Goal: Information Seeking & Learning: Learn about a topic

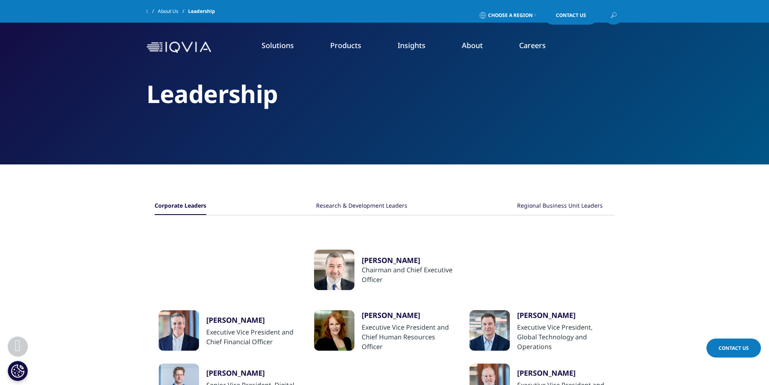
scroll to position [202, 0]
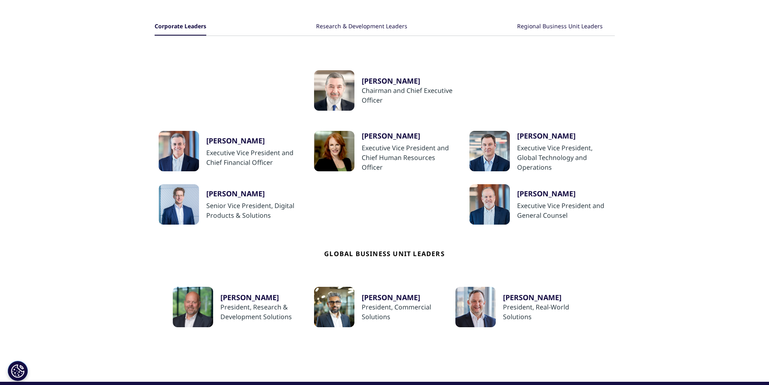
click at [210, 55] on ul "Ari Bousbib Chairman and Chief Executive Officer Ron Bruehlman Executive Vice P…" at bounding box center [385, 209] width 460 height 346
copy div
click at [550, 73] on div "Ari Bousbib Chairman and Chief Executive Officer" at bounding box center [385, 90] width 452 height 40
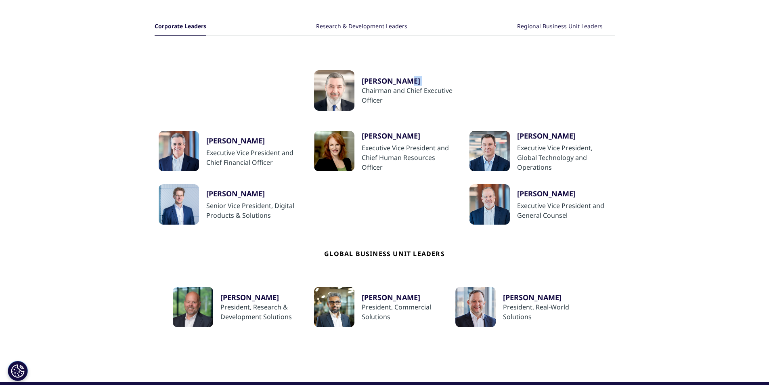
click at [550, 73] on div "Ari Bousbib Chairman and Chief Executive Officer" at bounding box center [385, 90] width 452 height 40
copy div "[PERSON_NAME]"
click at [172, 80] on div "Ari Bousbib Chairman and Chief Executive Officer" at bounding box center [385, 90] width 452 height 40
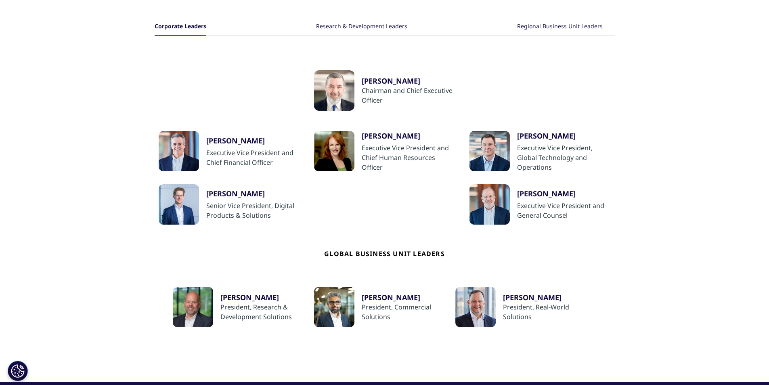
click at [172, 80] on div "Ari Bousbib Chairman and Chief Executive Officer" at bounding box center [385, 90] width 452 height 40
click at [172, 83] on div "Ari Bousbib Chairman and Chief Executive Officer" at bounding box center [385, 90] width 452 height 40
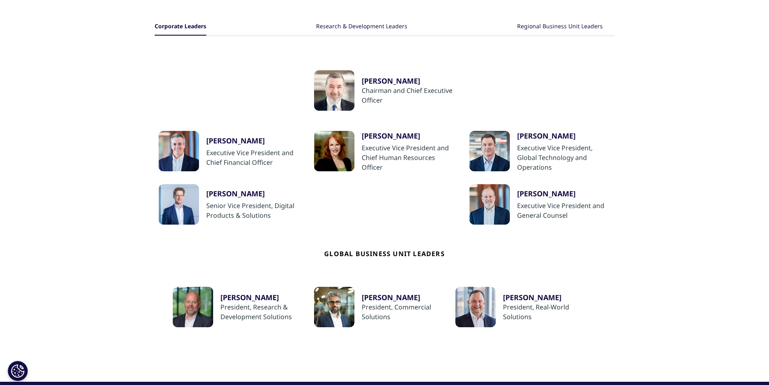
click at [173, 83] on div "Ari Bousbib Chairman and Chief Executive Officer" at bounding box center [385, 90] width 452 height 40
click at [188, 85] on div "Ari Bousbib Chairman and Chief Executive Officer" at bounding box center [385, 90] width 452 height 40
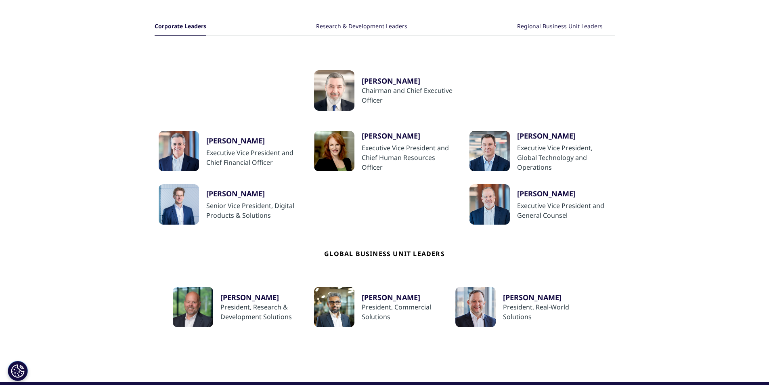
click at [203, 80] on div "Ari Bousbib Chairman and Chief Executive Officer" at bounding box center [385, 90] width 452 height 40
click at [187, 85] on div "Ari Bousbib Chairman and Chief Executive Officer" at bounding box center [385, 90] width 452 height 40
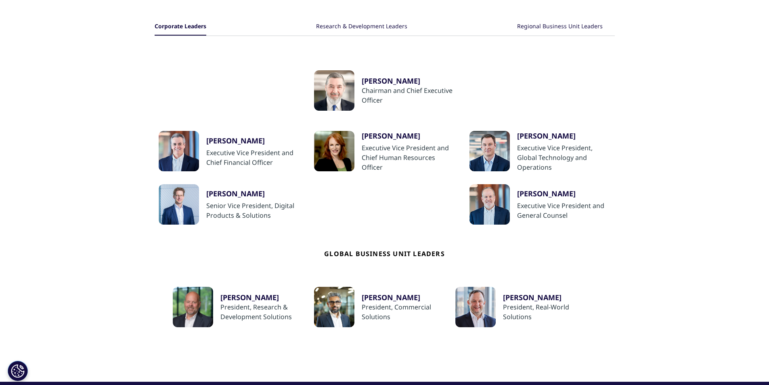
click at [187, 85] on div "Ari Bousbib Chairman and Chief Executive Officer" at bounding box center [385, 90] width 452 height 40
click at [189, 82] on div "Ari Bousbib Chairman and Chief Executive Officer" at bounding box center [385, 90] width 452 height 40
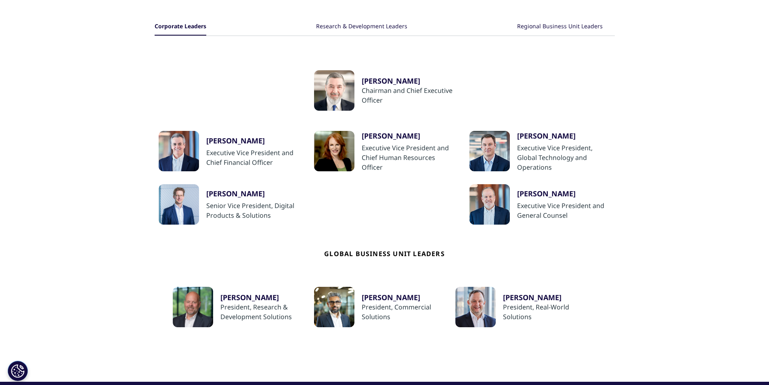
click at [139, 94] on section "Corporate Leaders Research & Development Leaders Regional Business Unit Leaders…" at bounding box center [384, 183] width 769 height 397
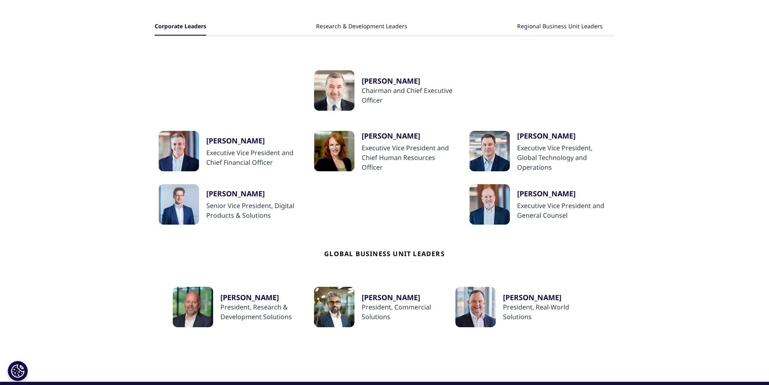
click at [160, 77] on div "Ari Bousbib Chairman and Chief Executive Officer" at bounding box center [385, 90] width 452 height 40
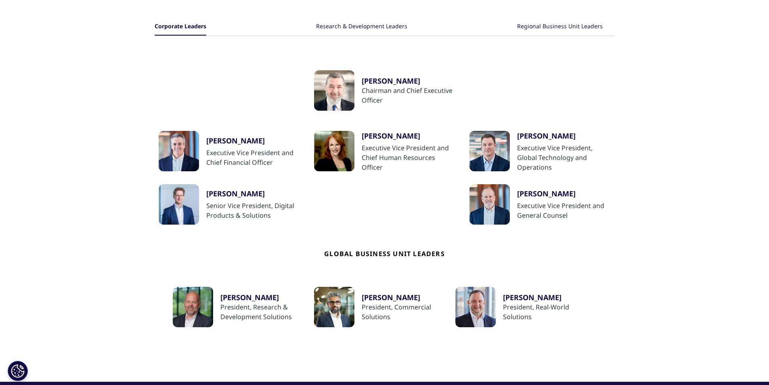
click at [195, 88] on div "Ari Bousbib Chairman and Chief Executive Officer" at bounding box center [385, 90] width 452 height 40
click at [182, 74] on div "Ari Bousbib Chairman and Chief Executive Officer" at bounding box center [385, 90] width 452 height 40
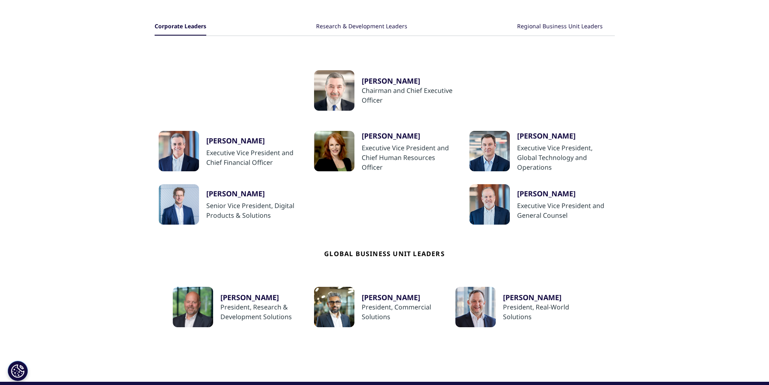
click at [182, 74] on div "Ari Bousbib Chairman and Chief Executive Officer" at bounding box center [385, 90] width 452 height 40
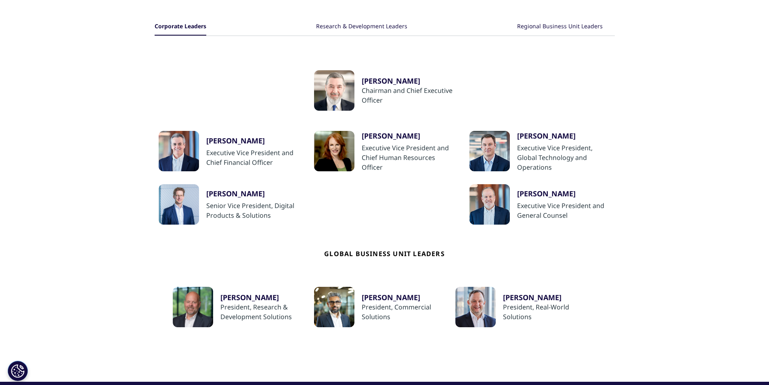
click at [182, 74] on div "Ari Bousbib Chairman and Chief Executive Officer" at bounding box center [385, 90] width 452 height 40
click at [135, 78] on section "Corporate Leaders Research & Development Leaders Regional Business Unit Leaders…" at bounding box center [384, 183] width 769 height 397
click at [159, 82] on div "Ari Bousbib Chairman and Chief Executive Officer" at bounding box center [385, 90] width 452 height 40
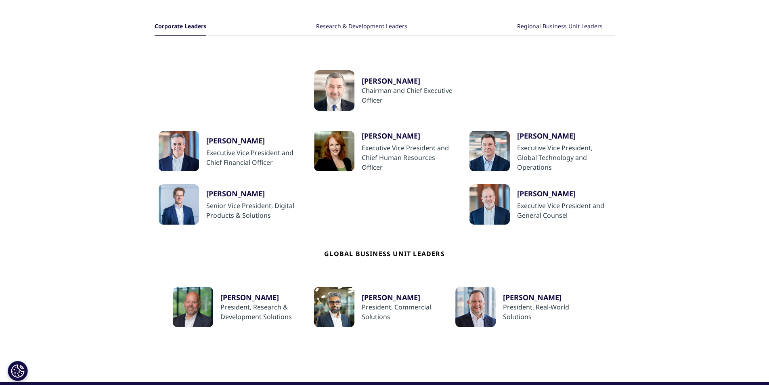
click at [159, 82] on div "Ari Bousbib Chairman and Chief Executive Officer" at bounding box center [385, 90] width 452 height 40
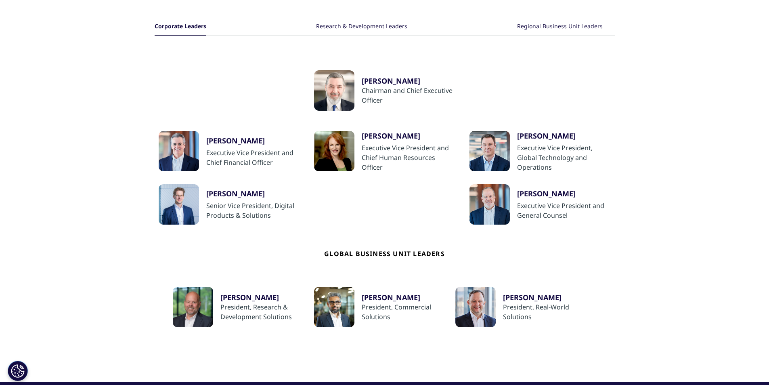
click at [159, 82] on div "Ari Bousbib Chairman and Chief Executive Officer" at bounding box center [385, 90] width 452 height 40
click at [169, 81] on div "Ari Bousbib Chairman and Chief Executive Officer" at bounding box center [385, 90] width 452 height 40
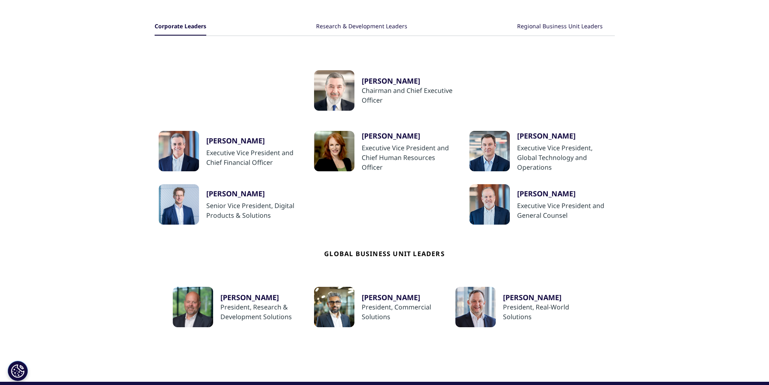
click at [169, 81] on div "Ari Bousbib Chairman and Chief Executive Officer" at bounding box center [385, 90] width 452 height 40
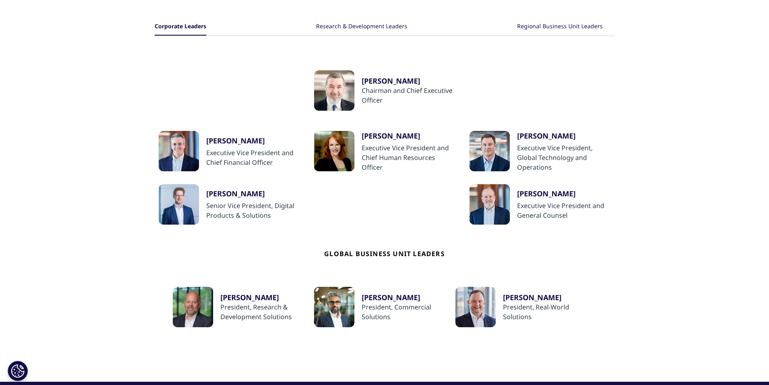
click at [169, 81] on div "Ari Bousbib Chairman and Chief Executive Officer" at bounding box center [385, 90] width 452 height 40
click at [117, 75] on section "Corporate Leaders Research & Development Leaders Regional Business Unit Leaders…" at bounding box center [384, 183] width 769 height 397
click at [73, 81] on section "Corporate Leaders Research & Development Leaders Regional Business Unit Leaders…" at bounding box center [384, 183] width 769 height 397
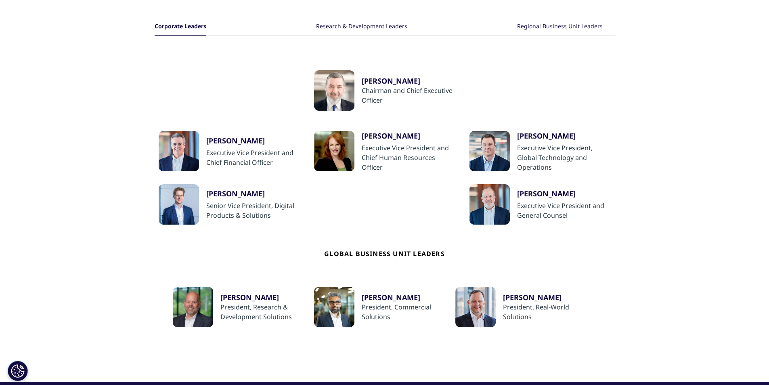
click at [73, 81] on section "Corporate Leaders Research & Development Leaders Regional Business Unit Leaders…" at bounding box center [384, 183] width 769 height 397
click at [101, 84] on section "Corporate Leaders Research & Development Leaders Regional Business Unit Leaders…" at bounding box center [384, 183] width 769 height 397
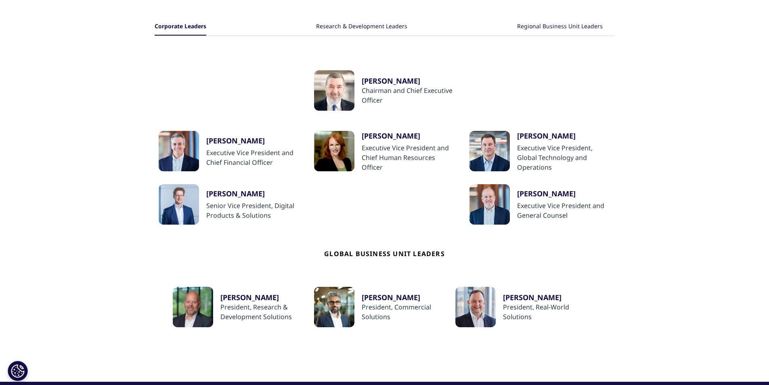
click at [354, 252] on h4 "Global Business Unit Leaders" at bounding box center [384, 256] width 121 height 62
copy div "Global Business Unit Leaders"
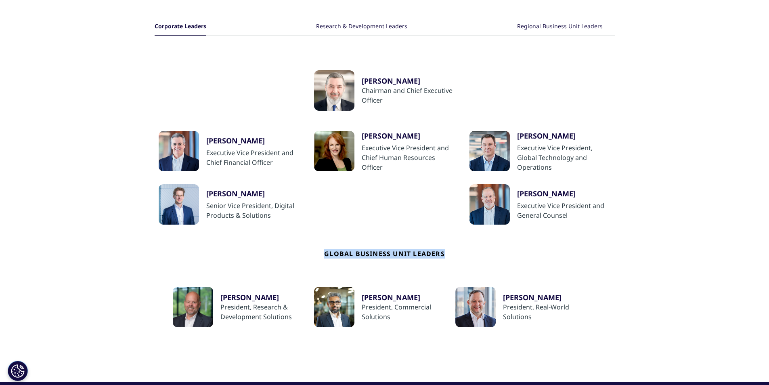
click at [340, 256] on h4 "Global Business Unit Leaders" at bounding box center [384, 256] width 121 height 62
click at [356, 250] on h4 "Global Business Unit Leaders" at bounding box center [384, 256] width 121 height 62
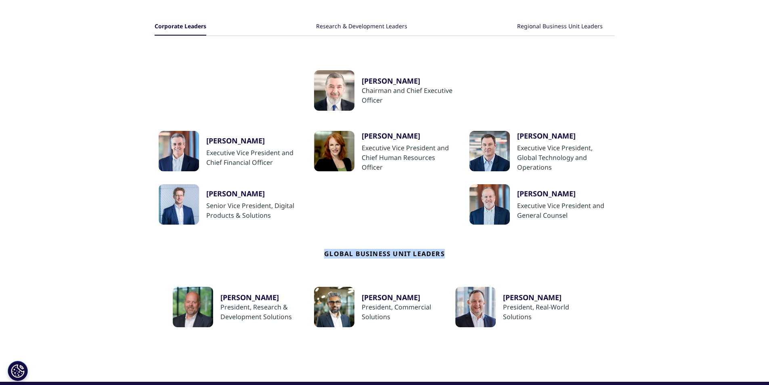
click at [356, 250] on h4 "Global Business Unit Leaders" at bounding box center [384, 256] width 121 height 62
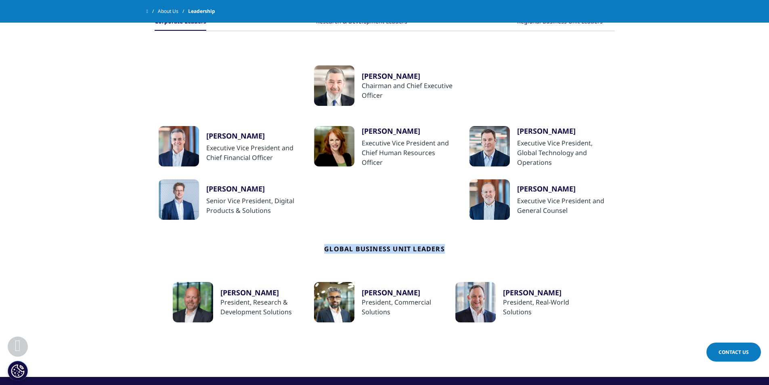
scroll to position [202, 0]
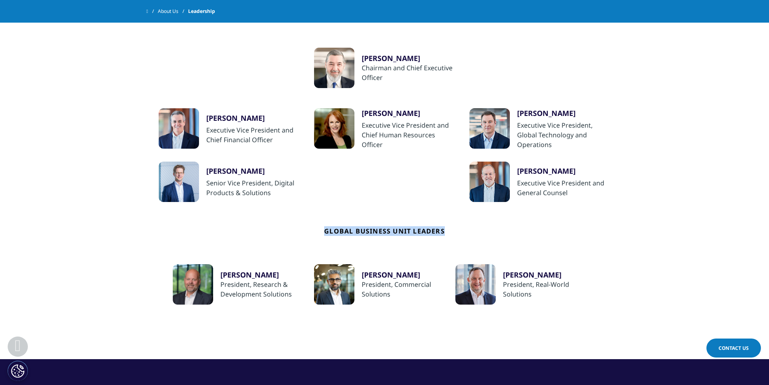
click at [340, 229] on h4 "Global Business Unit Leaders" at bounding box center [384, 233] width 121 height 62
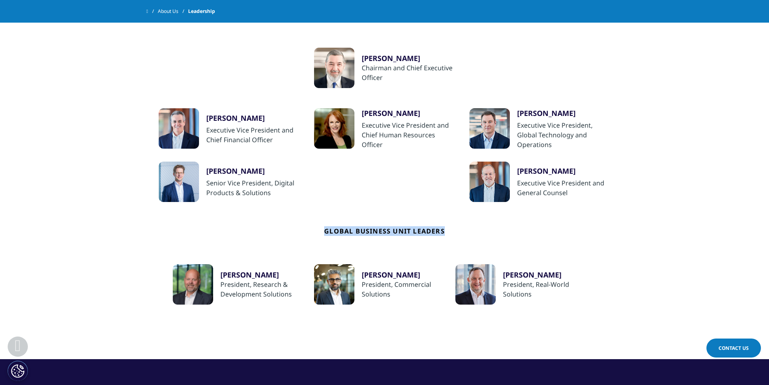
click at [340, 229] on h4 "Global Business Unit Leaders" at bounding box center [384, 233] width 121 height 62
click at [345, 231] on h4 "Global Business Unit Leaders" at bounding box center [384, 233] width 121 height 62
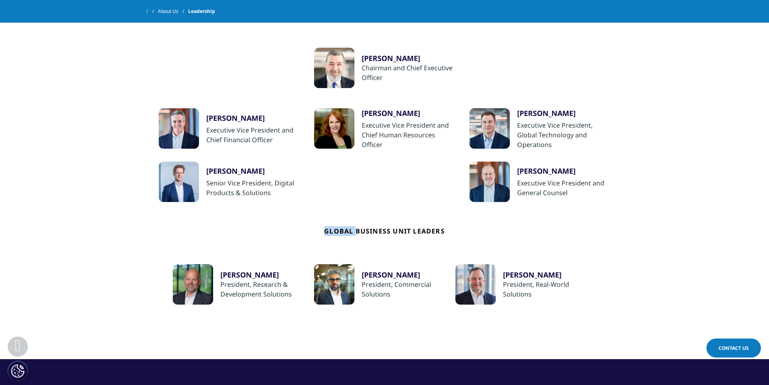
click at [345, 231] on h4 "Global Business Unit Leaders" at bounding box center [384, 233] width 121 height 62
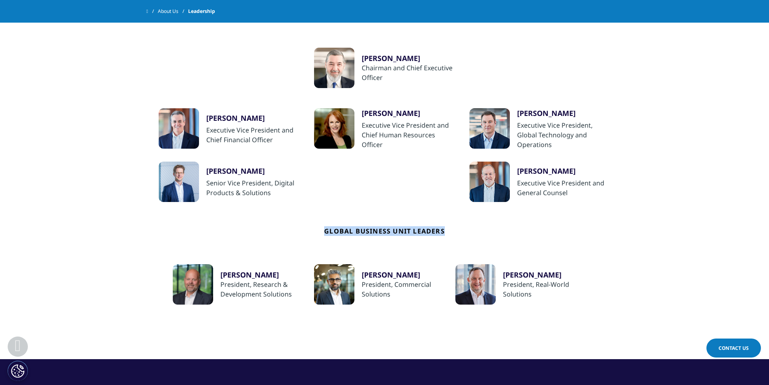
click at [345, 231] on h4 "Global Business Unit Leaders" at bounding box center [384, 233] width 121 height 62
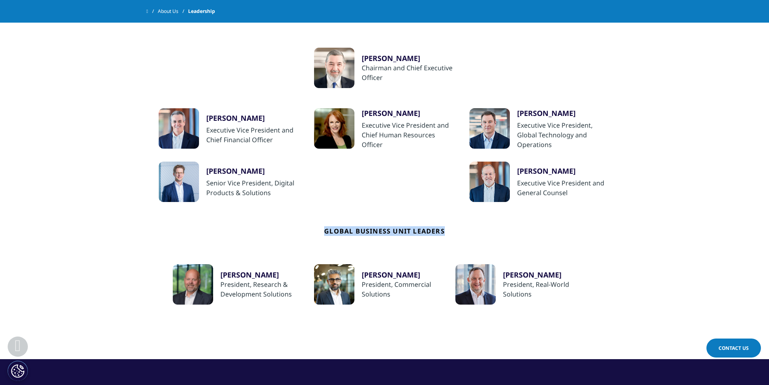
click at [372, 233] on h4 "Global Business Unit Leaders" at bounding box center [384, 233] width 121 height 62
click at [344, 232] on h4 "Global Business Unit Leaders" at bounding box center [384, 233] width 121 height 62
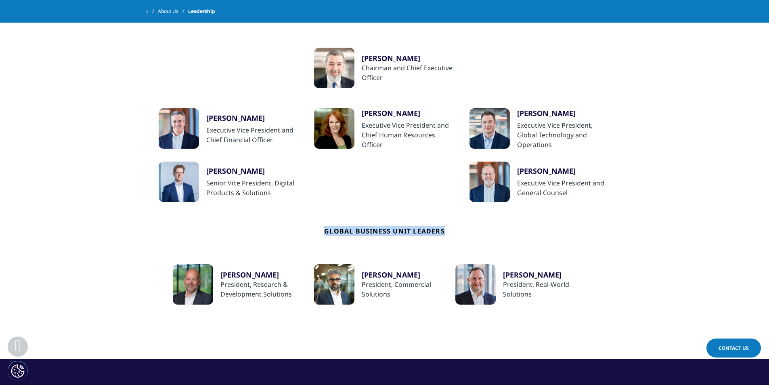
click at [344, 232] on h4 "Global Business Unit Leaders" at bounding box center [384, 233] width 121 height 62
click at [341, 230] on h4 "Global Business Unit Leaders" at bounding box center [384, 233] width 121 height 62
click at [338, 221] on h4 "Global Business Unit Leaders" at bounding box center [384, 233] width 121 height 62
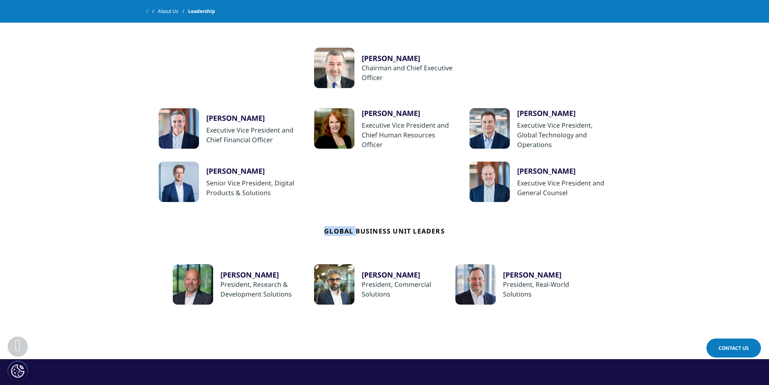
click at [338, 221] on h4 "Global Business Unit Leaders" at bounding box center [384, 233] width 121 height 62
click at [345, 232] on h4 "Global Business Unit Leaders" at bounding box center [384, 233] width 121 height 62
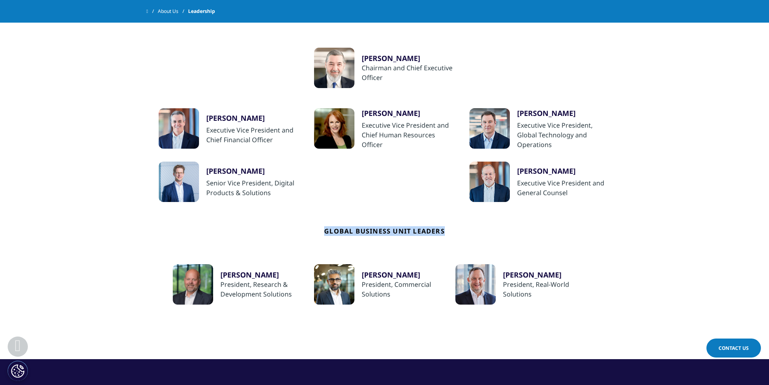
click at [345, 232] on h4 "Global Business Unit Leaders" at bounding box center [384, 233] width 121 height 62
copy div "Global Business Unit Leaders"
click at [345, 232] on h4 "Global Business Unit Leaders" at bounding box center [384, 233] width 121 height 62
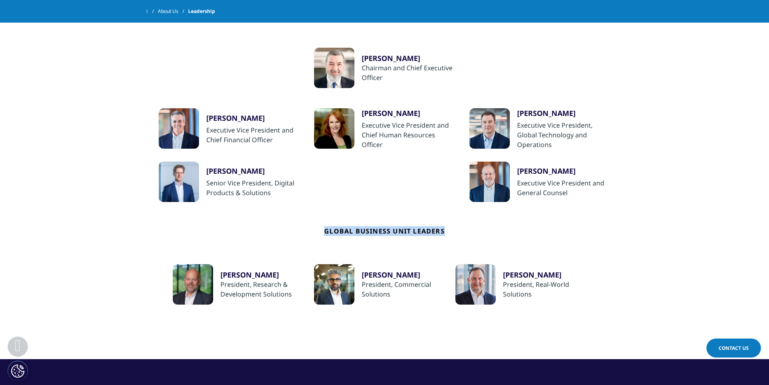
click at [345, 232] on h4 "Global Business Unit Leaders" at bounding box center [384, 233] width 121 height 62
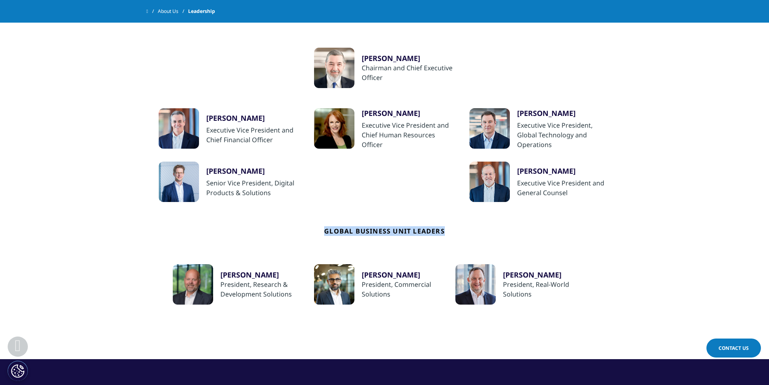
click at [345, 232] on h4 "Global Business Unit Leaders" at bounding box center [384, 233] width 121 height 62
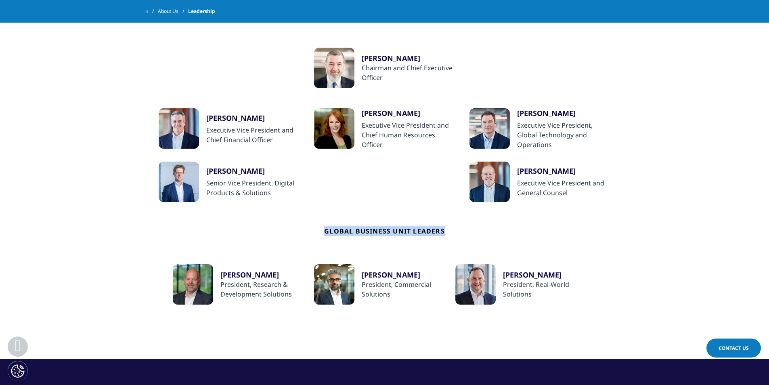
click at [345, 232] on h4 "Global Business Unit Leaders" at bounding box center [384, 233] width 121 height 62
click at [71, 245] on section "Corporate Leaders Research & Development Leaders Regional Business Unit Leaders…" at bounding box center [384, 160] width 769 height 397
click at [343, 229] on h4 "Global Business Unit Leaders" at bounding box center [384, 233] width 121 height 62
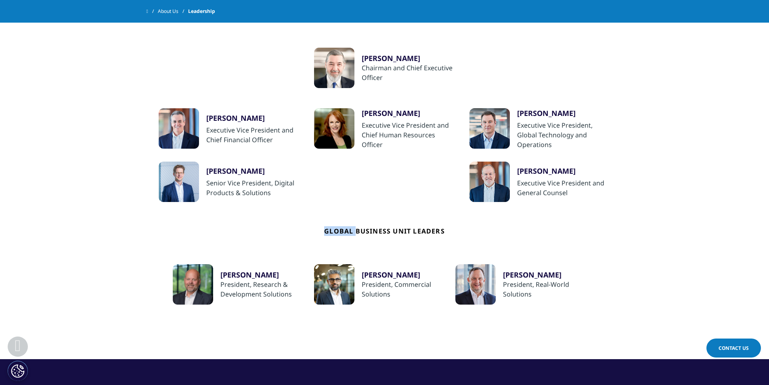
click at [343, 229] on h4 "Global Business Unit Leaders" at bounding box center [384, 233] width 121 height 62
copy div "Global Business Unit Leaders"
click at [340, 229] on h4 "Global Business Unit Leaders" at bounding box center [384, 233] width 121 height 62
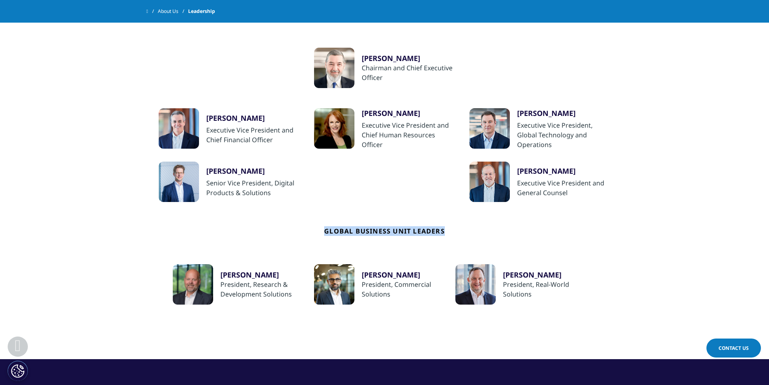
click at [340, 229] on h4 "Global Business Unit Leaders" at bounding box center [384, 233] width 121 height 62
click at [336, 230] on h4 "Global Business Unit Leaders" at bounding box center [384, 233] width 121 height 62
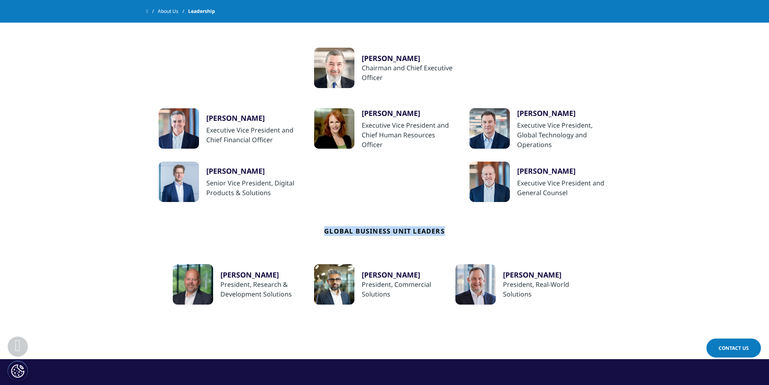
click at [336, 230] on h4 "Global Business Unit Leaders" at bounding box center [384, 233] width 121 height 62
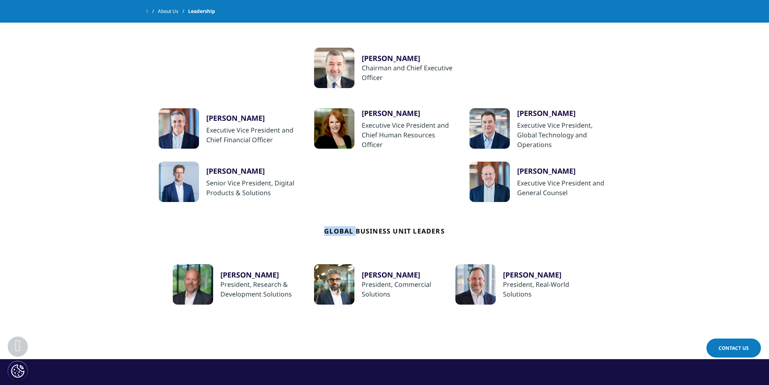
click at [336, 230] on h4 "Global Business Unit Leaders" at bounding box center [384, 233] width 121 height 62
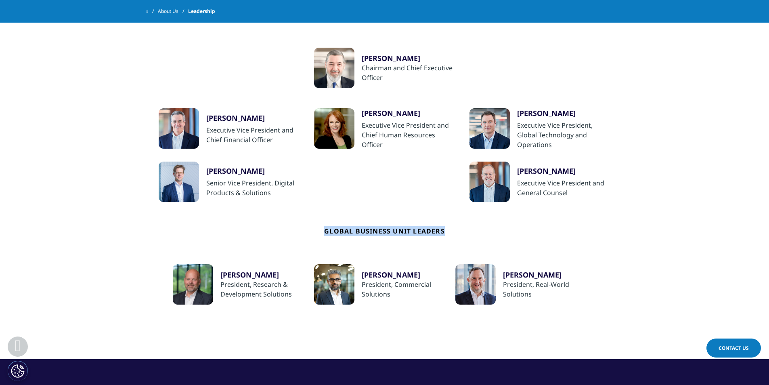
click at [336, 230] on h4 "Global Business Unit Leaders" at bounding box center [384, 233] width 121 height 62
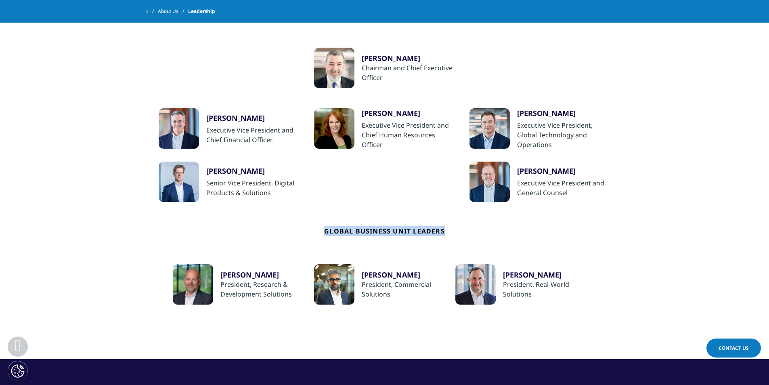
click at [336, 230] on h4 "Global Business Unit Leaders" at bounding box center [384, 233] width 121 height 62
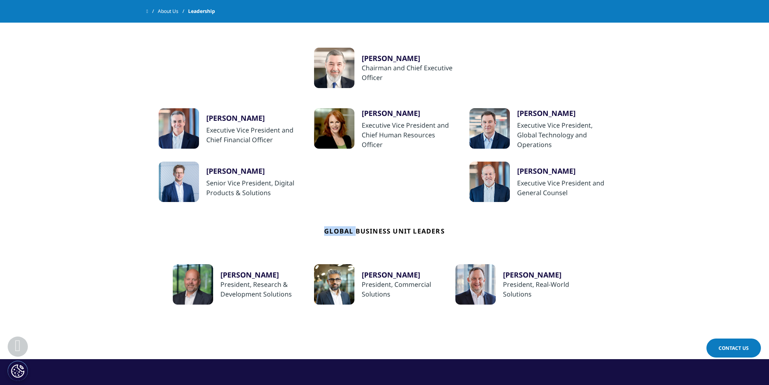
click at [336, 230] on h4 "Global Business Unit Leaders" at bounding box center [384, 233] width 121 height 62
click at [336, 231] on h4 "Global Business Unit Leaders" at bounding box center [384, 233] width 121 height 62
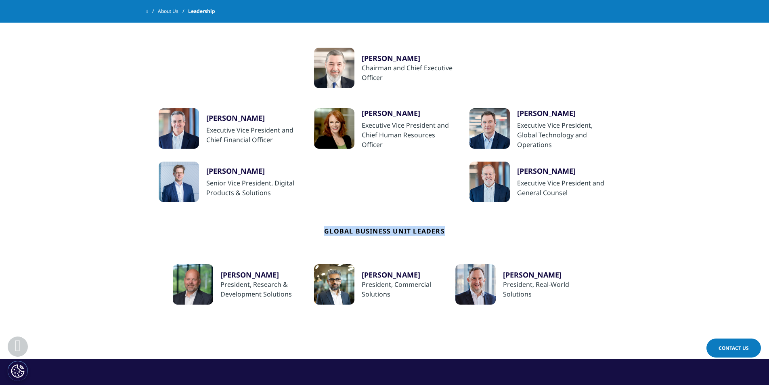
click at [336, 231] on h4 "Global Business Unit Leaders" at bounding box center [384, 233] width 121 height 62
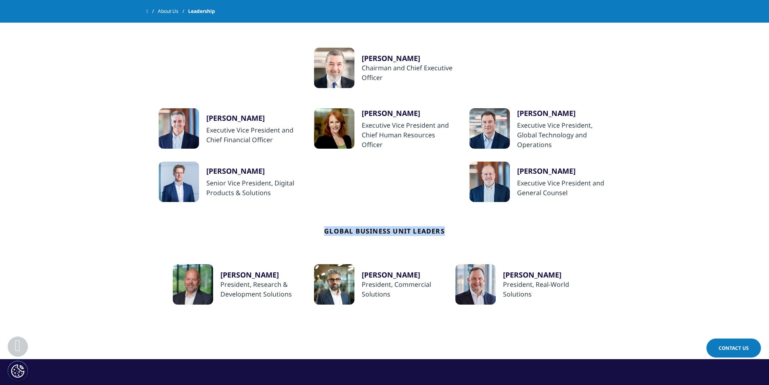
click at [336, 231] on h4 "Global Business Unit Leaders" at bounding box center [384, 233] width 121 height 62
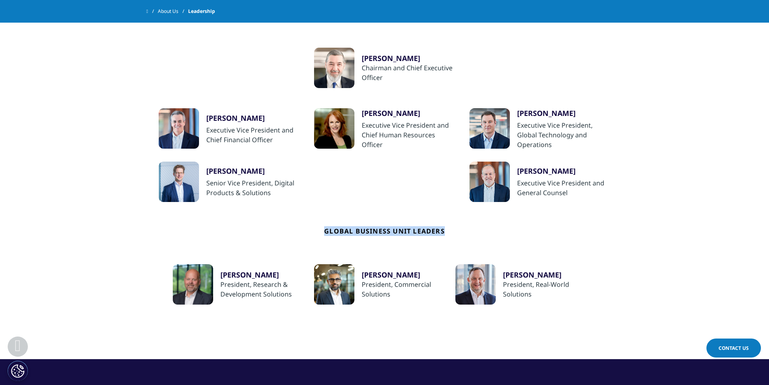
click at [323, 229] on div "Global Business Unit Leaders Richard Staub President, Research & Development So…" at bounding box center [385, 253] width 452 height 103
click at [330, 230] on h4 "Global Business Unit Leaders" at bounding box center [384, 233] width 121 height 62
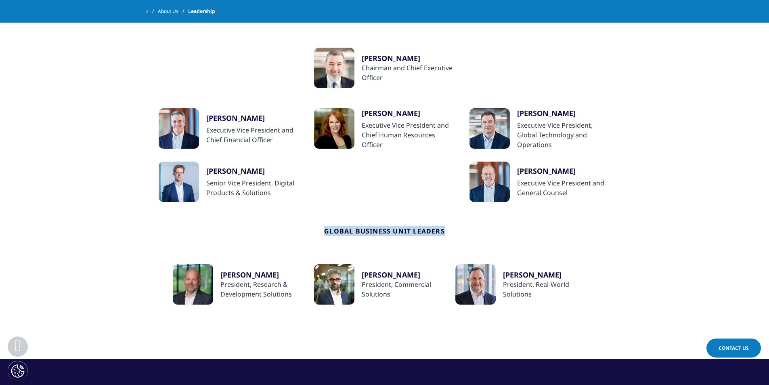
click at [330, 230] on h4 "Global Business Unit Leaders" at bounding box center [384, 233] width 121 height 62
click at [327, 232] on h4 "Global Business Unit Leaders" at bounding box center [384, 233] width 121 height 62
click at [382, 234] on h4 "Global Business Unit Leaders" at bounding box center [384, 233] width 121 height 62
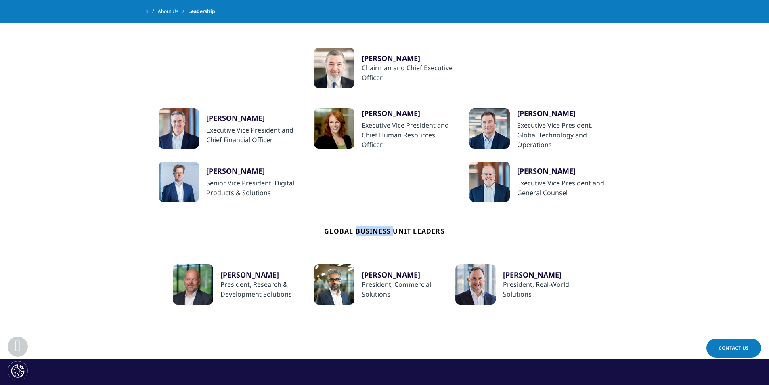
click at [382, 234] on h4 "Global Business Unit Leaders" at bounding box center [384, 233] width 121 height 62
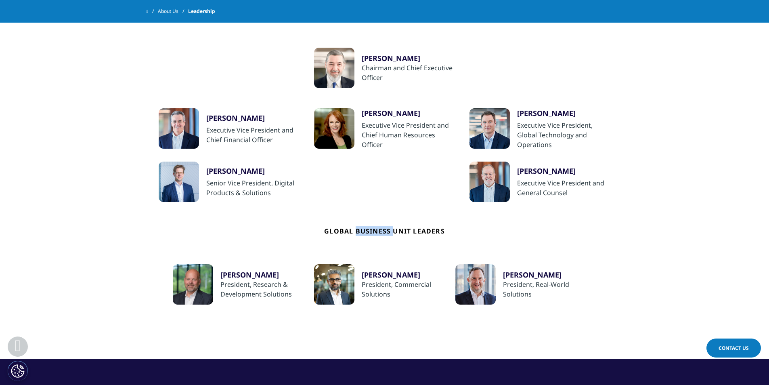
click at [382, 234] on h4 "Global Business Unit Leaders" at bounding box center [384, 233] width 121 height 62
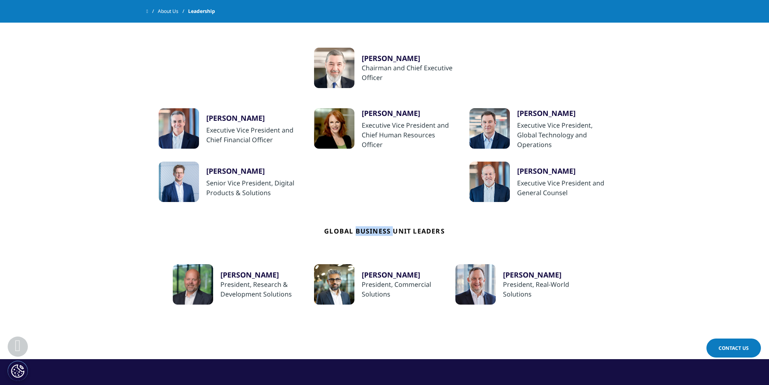
click at [382, 234] on h4 "Global Business Unit Leaders" at bounding box center [384, 233] width 121 height 62
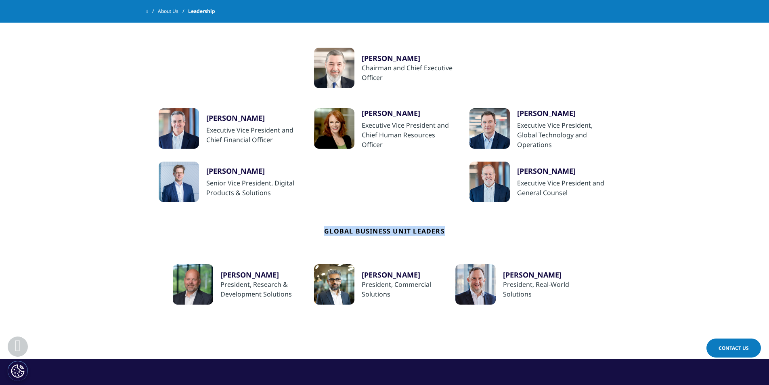
copy div "Global Business Unit Leaders"
click at [382, 234] on h4 "Global Business Unit Leaders" at bounding box center [384, 233] width 121 height 62
click at [352, 228] on h4 "Global Business Unit Leaders" at bounding box center [384, 233] width 121 height 62
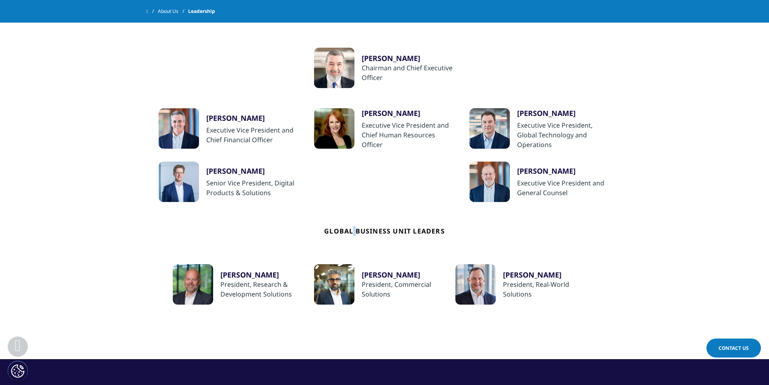
click at [352, 228] on h4 "Global Business Unit Leaders" at bounding box center [384, 233] width 121 height 62
click at [373, 233] on h4 "Global Business Unit Leaders" at bounding box center [384, 233] width 121 height 62
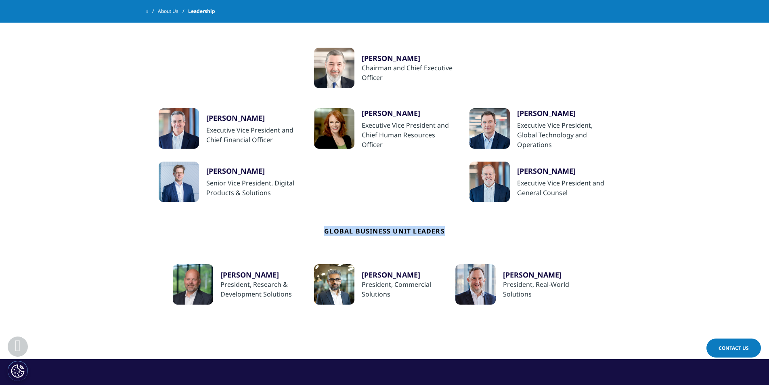
click at [373, 233] on h4 "Global Business Unit Leaders" at bounding box center [384, 233] width 121 height 62
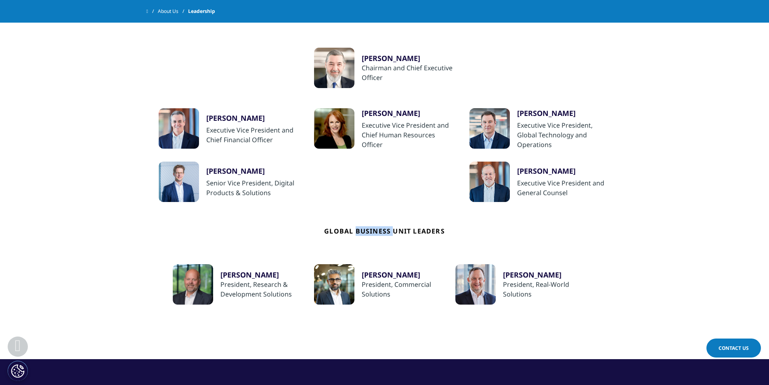
click at [373, 233] on h4 "Global Business Unit Leaders" at bounding box center [384, 233] width 121 height 62
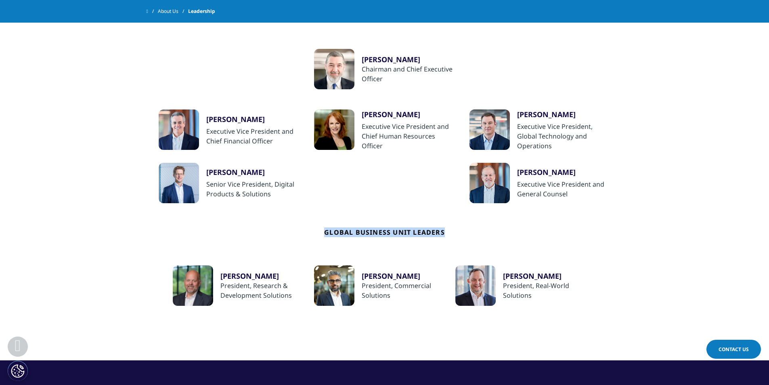
scroll to position [181, 0]
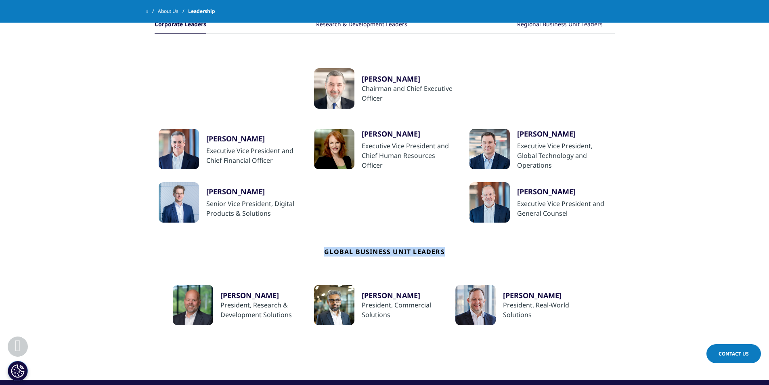
click at [336, 253] on h4 "Global Business Unit Leaders" at bounding box center [384, 254] width 121 height 62
click at [338, 255] on h4 "Global Business Unit Leaders" at bounding box center [384, 254] width 121 height 62
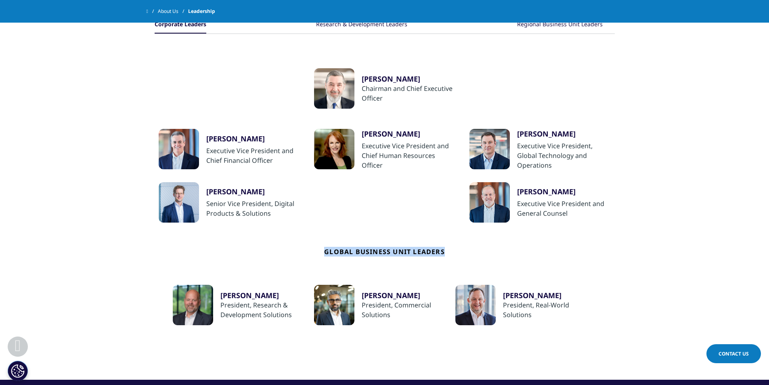
click at [338, 255] on h4 "Global Business Unit Leaders" at bounding box center [384, 254] width 121 height 62
click at [334, 252] on h4 "Global Business Unit Leaders" at bounding box center [384, 254] width 121 height 62
click at [334, 253] on h4 "Global Business Unit Leaders" at bounding box center [384, 254] width 121 height 62
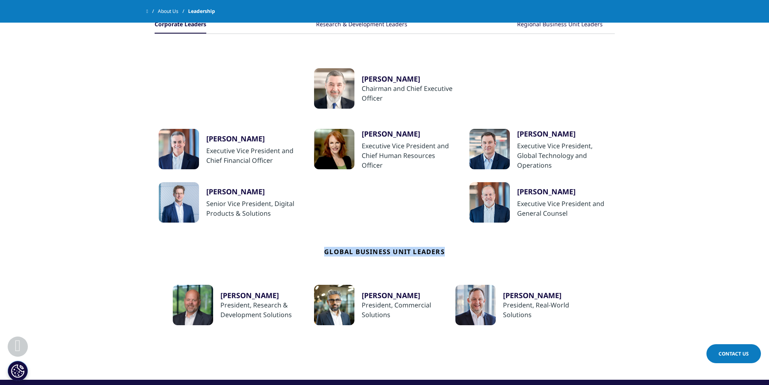
click at [334, 253] on h4 "Global Business Unit Leaders" at bounding box center [384, 254] width 121 height 62
click at [332, 252] on h4 "Global Business Unit Leaders" at bounding box center [384, 254] width 121 height 62
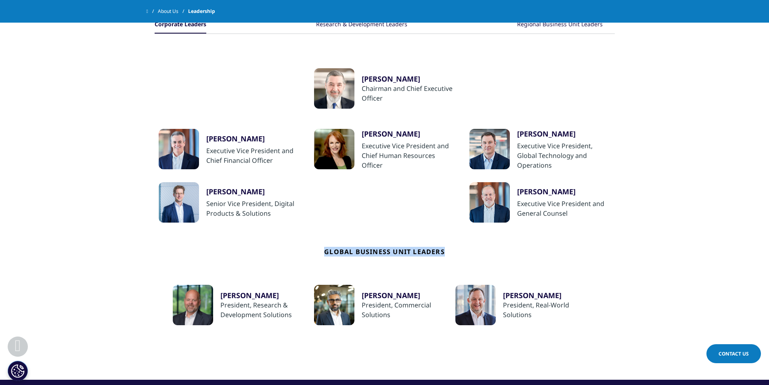
click at [332, 252] on h4 "Global Business Unit Leaders" at bounding box center [384, 254] width 121 height 62
click at [333, 255] on h4 "Global Business Unit Leaders" at bounding box center [384, 254] width 121 height 62
click at [349, 252] on h4 "Global Business Unit Leaders" at bounding box center [384, 254] width 121 height 62
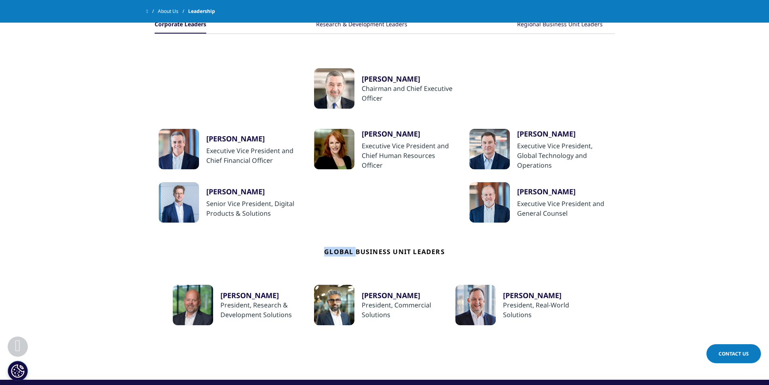
click at [349, 252] on h4 "Global Business Unit Leaders" at bounding box center [384, 254] width 121 height 62
click at [161, 81] on div "Ari Bousbib Chairman and Chief Executive Officer" at bounding box center [385, 88] width 452 height 40
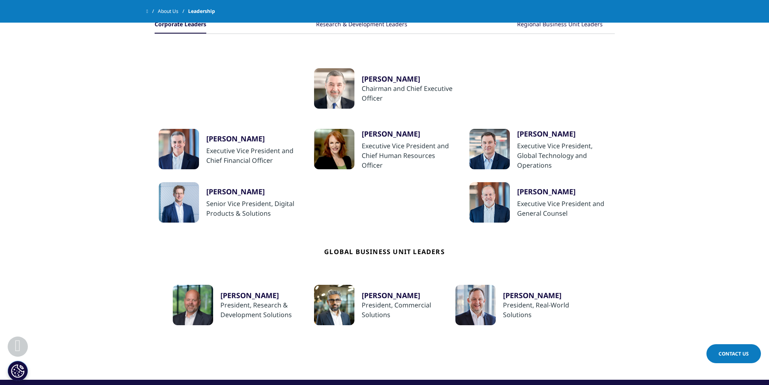
click at [161, 81] on div "Ari Bousbib Chairman and Chief Executive Officer" at bounding box center [385, 88] width 452 height 40
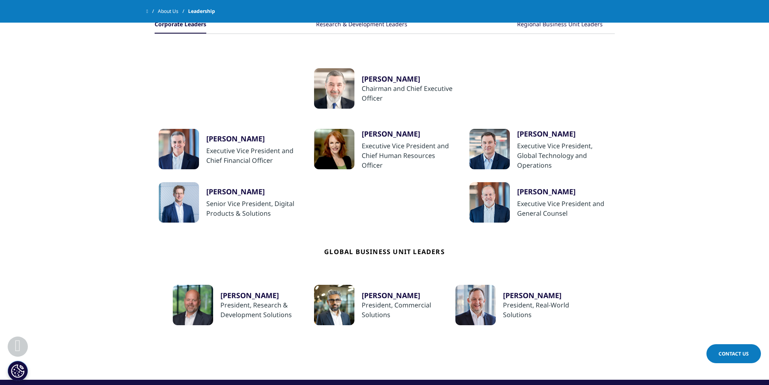
click at [208, 58] on ul "Ari Bousbib Chairman and Chief Executive Officer Ron Bruehlman Executive Vice P…" at bounding box center [385, 207] width 460 height 346
click at [189, 80] on div "Ari Bousbib Chairman and Chief Executive Officer" at bounding box center [385, 88] width 452 height 40
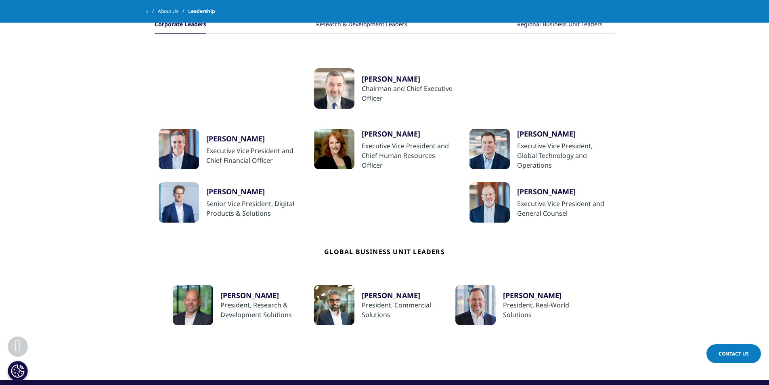
click at [189, 80] on div "Ari Bousbib Chairman and Chief Executive Officer" at bounding box center [385, 88] width 452 height 40
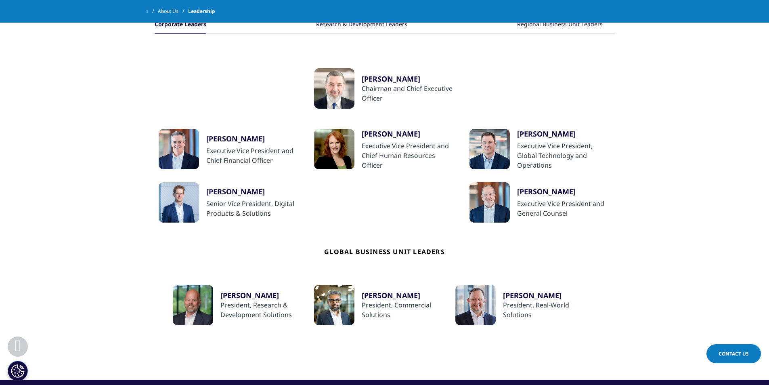
click at [189, 80] on div "Ari Bousbib Chairman and Chief Executive Officer" at bounding box center [385, 88] width 452 height 40
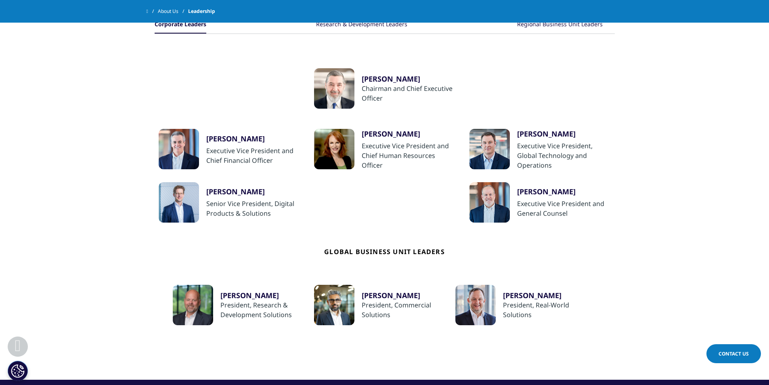
click at [189, 80] on div "Ari Bousbib Chairman and Chief Executive Officer" at bounding box center [385, 88] width 452 height 40
click at [153, 87] on section "Corporate Leaders Research & Development Leaders Regional Business Unit Leaders…" at bounding box center [384, 181] width 769 height 397
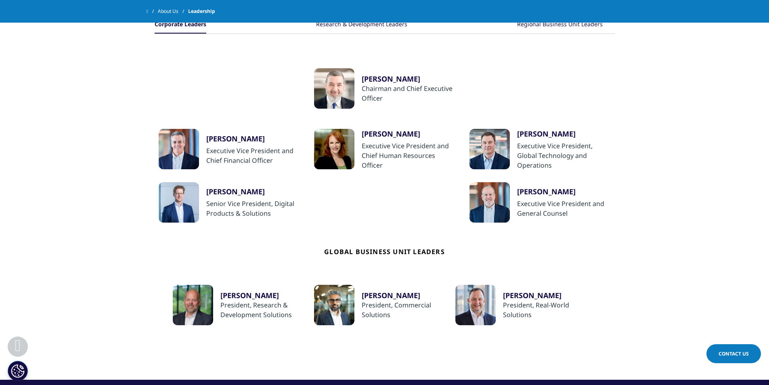
click at [153, 87] on section "Corporate Leaders Research & Development Leaders Regional Business Unit Leaders…" at bounding box center [384, 181] width 769 height 397
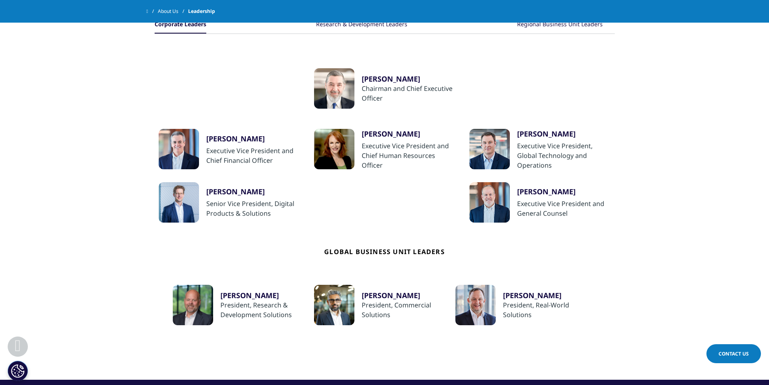
click at [153, 87] on section "Corporate Leaders Research & Development Leaders Regional Business Unit Leaders…" at bounding box center [384, 181] width 769 height 397
click at [80, 113] on section "Corporate Leaders Research & Development Leaders Regional Business Unit Leaders…" at bounding box center [384, 181] width 769 height 397
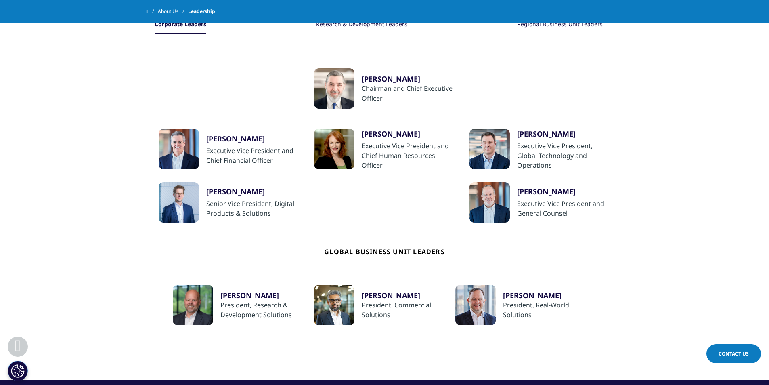
click at [80, 113] on section "Corporate Leaders Research & Development Leaders Regional Business Unit Leaders…" at bounding box center [384, 181] width 769 height 397
click at [114, 103] on section "Corporate Leaders Research & Development Leaders Regional Business Unit Leaders…" at bounding box center [384, 181] width 769 height 397
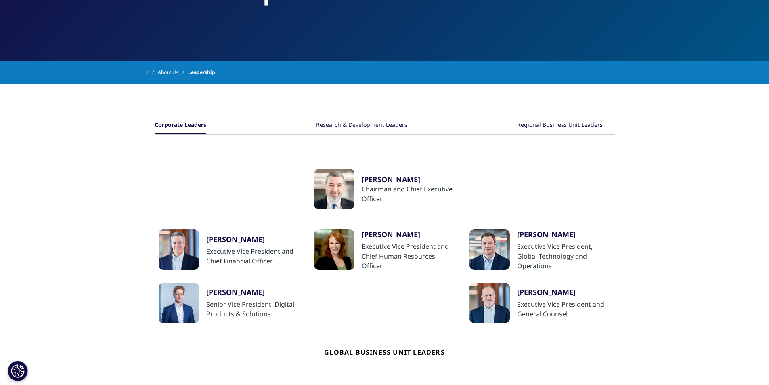
scroll to position [134, 0]
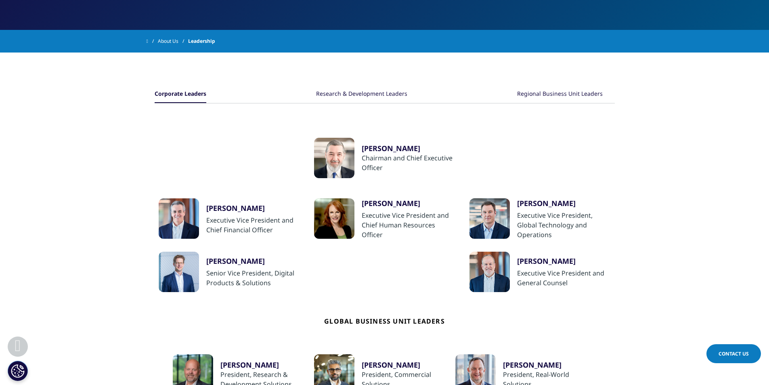
click at [127, 157] on section "Corporate Leaders Research & Development Leaders Regional Business Unit Leaders…" at bounding box center [384, 251] width 769 height 397
click at [123, 168] on section "Corporate Leaders Research & Development Leaders Regional Business Unit Leaders…" at bounding box center [384, 251] width 769 height 397
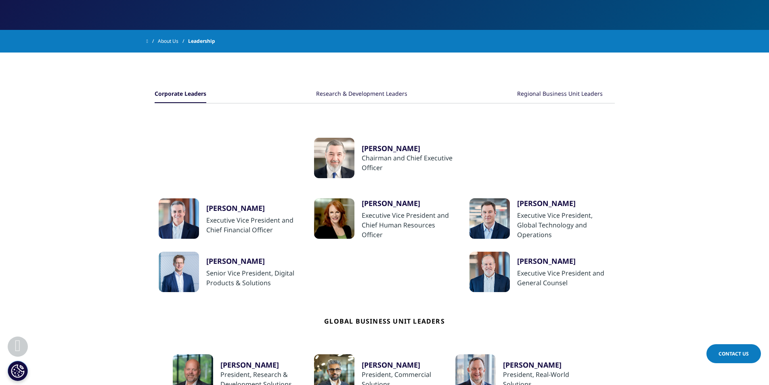
click at [111, 152] on section "Corporate Leaders Research & Development Leaders Regional Business Unit Leaders…" at bounding box center [384, 251] width 769 height 397
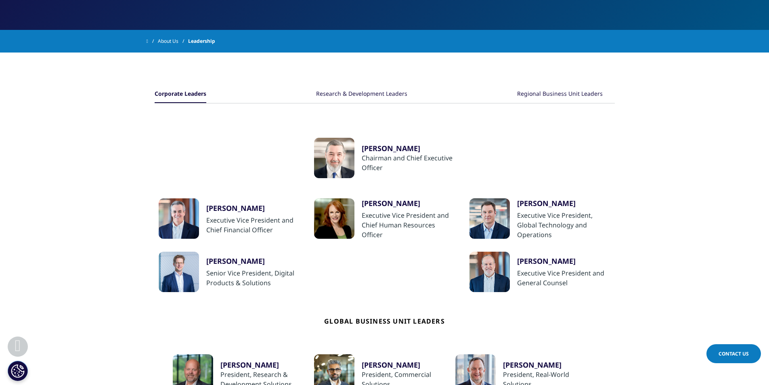
click at [111, 152] on section "Corporate Leaders Research & Development Leaders Regional Business Unit Leaders…" at bounding box center [384, 251] width 769 height 397
click at [119, 152] on section "Corporate Leaders Research & Development Leaders Regional Business Unit Leaders…" at bounding box center [384, 251] width 769 height 397
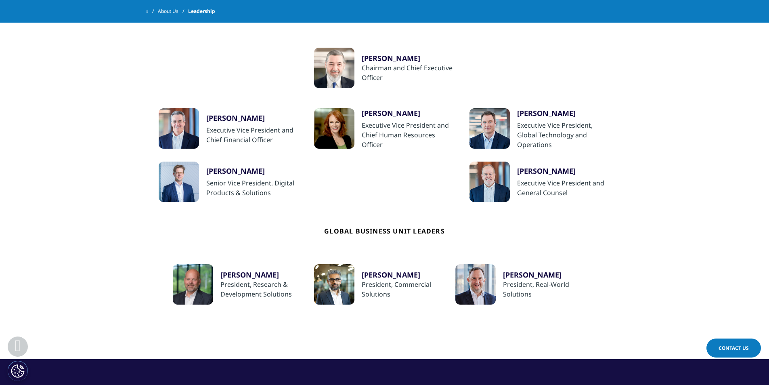
click at [92, 81] on section "Corporate Leaders Research & Development Leaders Regional Business Unit Leaders…" at bounding box center [384, 160] width 769 height 397
click at [129, 69] on section "Corporate Leaders Research & Development Leaders Regional Business Unit Leaders…" at bounding box center [384, 160] width 769 height 397
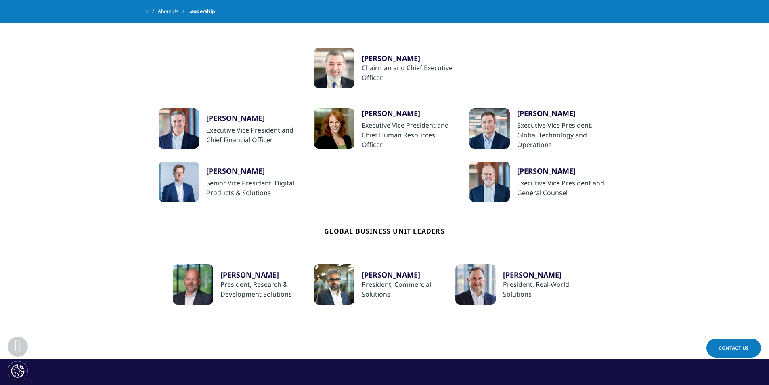
click at [129, 69] on section "Corporate Leaders Research & Development Leaders Regional Business Unit Leaders…" at bounding box center [384, 160] width 769 height 397
click at [101, 96] on section "Corporate Leaders Research & Development Leaders Regional Business Unit Leaders…" at bounding box center [384, 160] width 769 height 397
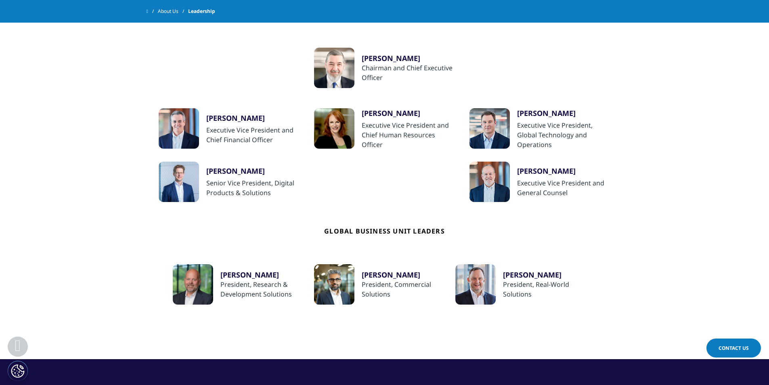
click at [101, 96] on section "Corporate Leaders Research & Development Leaders Regional Business Unit Leaders…" at bounding box center [384, 160] width 769 height 397
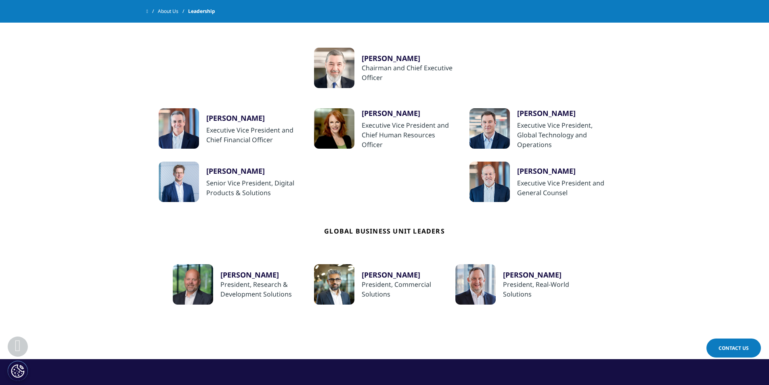
click at [101, 96] on section "Corporate Leaders Research & Development Leaders Regional Business Unit Leaders…" at bounding box center [384, 160] width 769 height 397
click at [48, 84] on section "Corporate Leaders Research & Development Leaders Regional Business Unit Leaders…" at bounding box center [384, 160] width 769 height 397
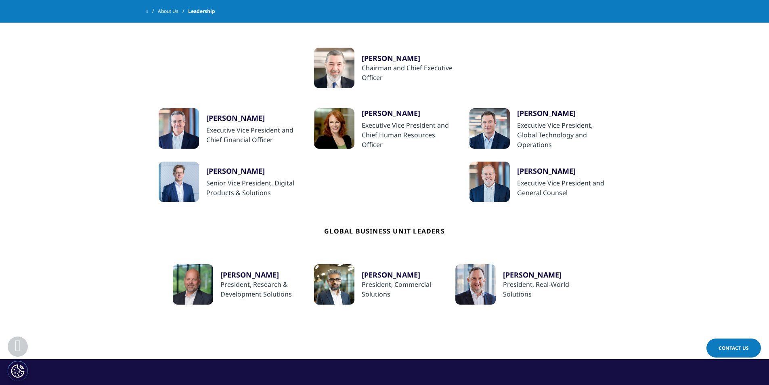
click at [48, 84] on section "Corporate Leaders Research & Development Leaders Regional Business Unit Leaders…" at bounding box center [384, 160] width 769 height 397
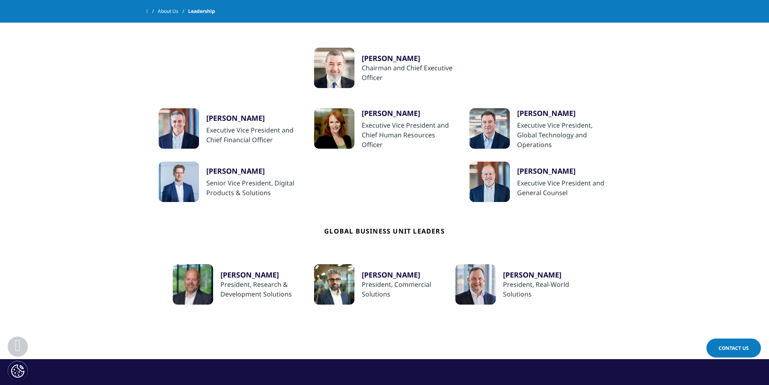
click at [48, 84] on section "Corporate Leaders Research & Development Leaders Regional Business Unit Leaders…" at bounding box center [384, 160] width 769 height 397
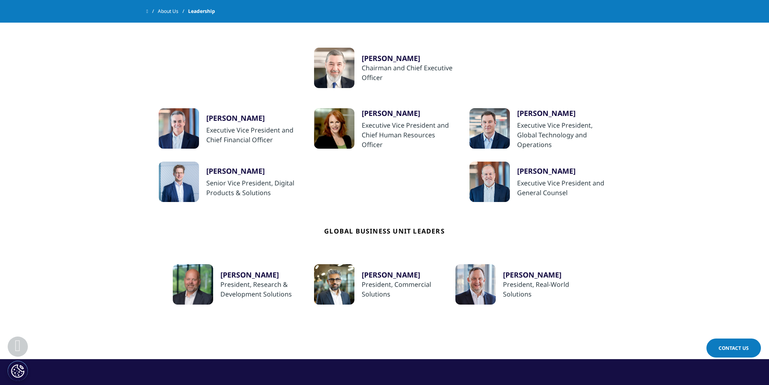
click at [48, 84] on section "Corporate Leaders Research & Development Leaders Regional Business Unit Leaders…" at bounding box center [384, 160] width 769 height 397
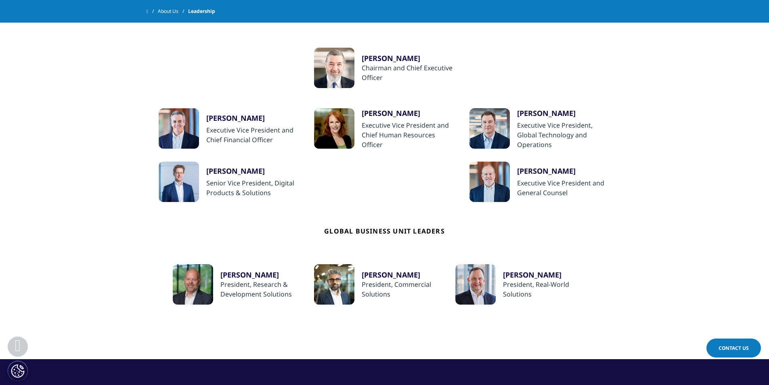
click at [48, 84] on section "Corporate Leaders Research & Development Leaders Regional Business Unit Leaders…" at bounding box center [384, 160] width 769 height 397
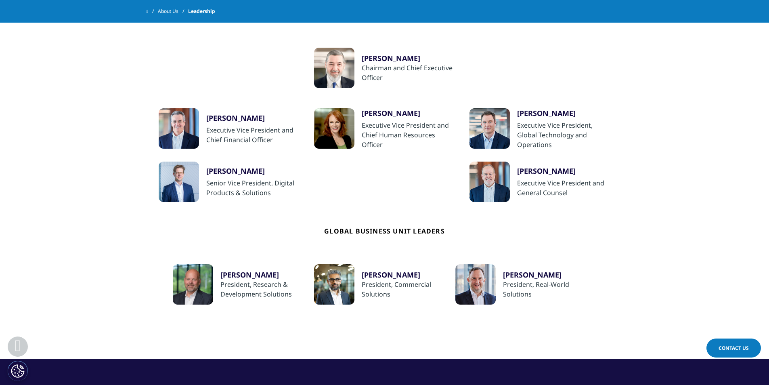
click at [48, 84] on section "Corporate Leaders Research & Development Leaders Regional Business Unit Leaders…" at bounding box center [384, 160] width 769 height 397
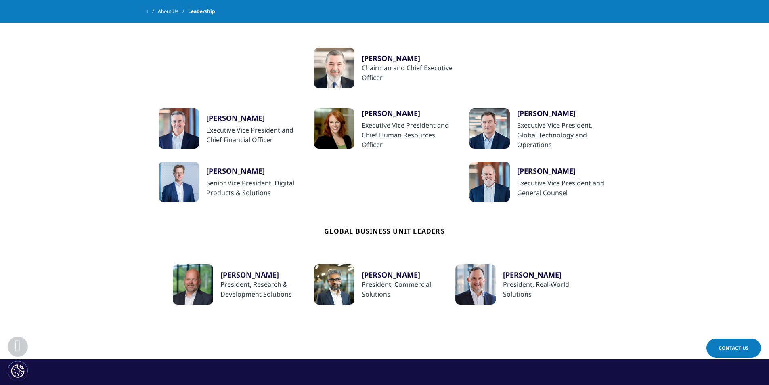
click at [48, 84] on section "Corporate Leaders Research & Development Leaders Regional Business Unit Leaders…" at bounding box center [384, 160] width 769 height 397
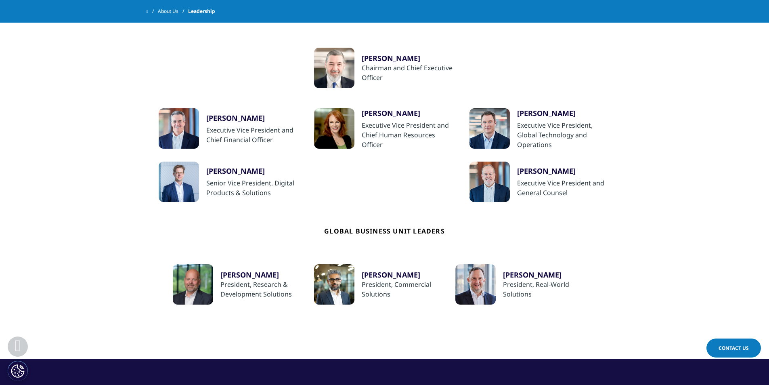
click at [48, 84] on section "Corporate Leaders Research & Development Leaders Regional Business Unit Leaders…" at bounding box center [384, 160] width 769 height 397
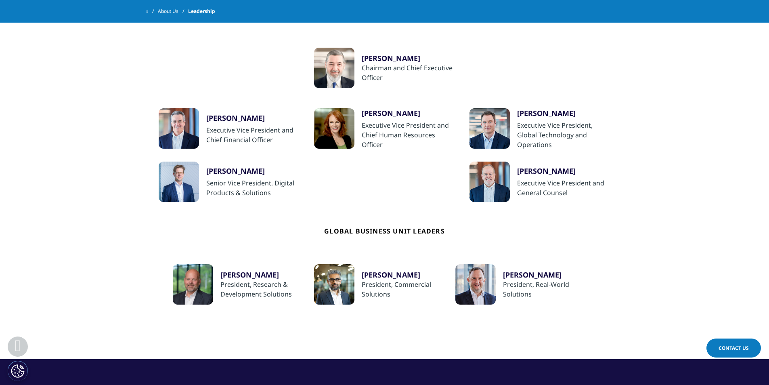
click at [48, 84] on section "Corporate Leaders Research & Development Leaders Regional Business Unit Leaders…" at bounding box center [384, 160] width 769 height 397
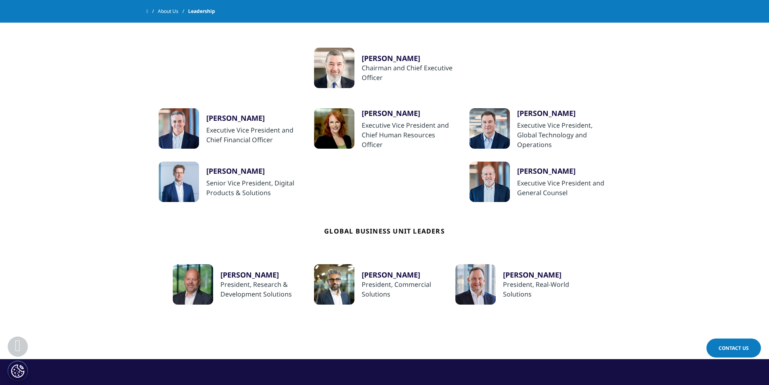
click at [48, 84] on section "Corporate Leaders Research & Development Leaders Regional Business Unit Leaders…" at bounding box center [384, 160] width 769 height 397
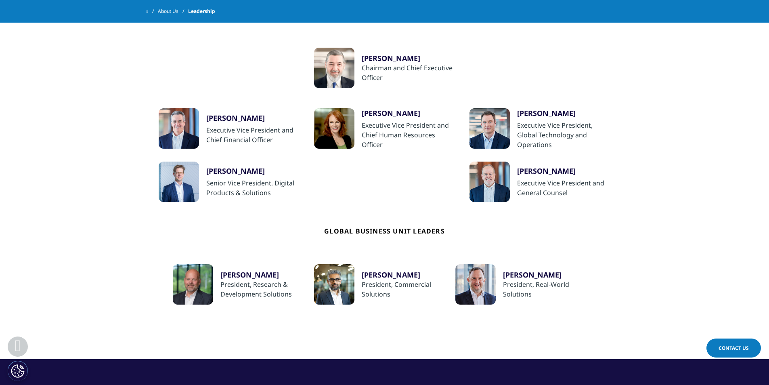
click at [48, 84] on section "Corporate Leaders Research & Development Leaders Regional Business Unit Leaders…" at bounding box center [384, 160] width 769 height 397
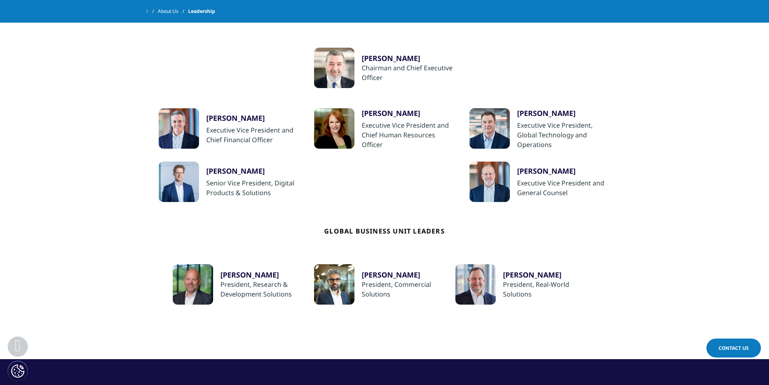
click at [48, 84] on section "Corporate Leaders Research & Development Leaders Regional Business Unit Leaders…" at bounding box center [384, 160] width 769 height 397
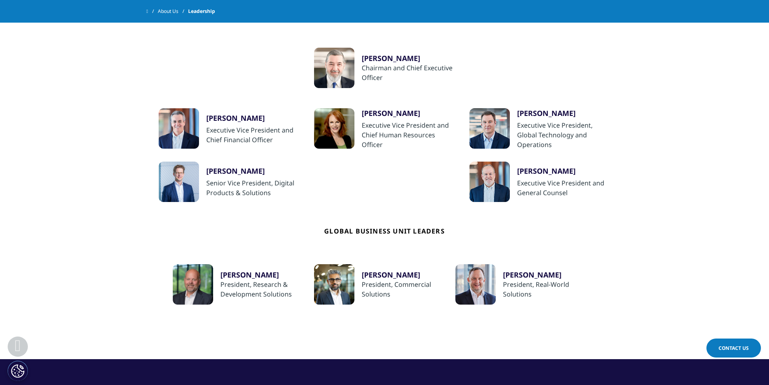
click at [48, 84] on section "Corporate Leaders Research & Development Leaders Regional Business Unit Leaders…" at bounding box center [384, 160] width 769 height 397
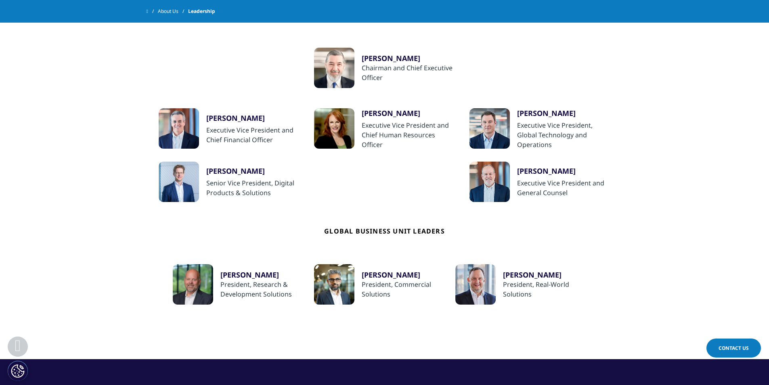
click at [48, 84] on section "Corporate Leaders Research & Development Leaders Regional Business Unit Leaders…" at bounding box center [384, 160] width 769 height 397
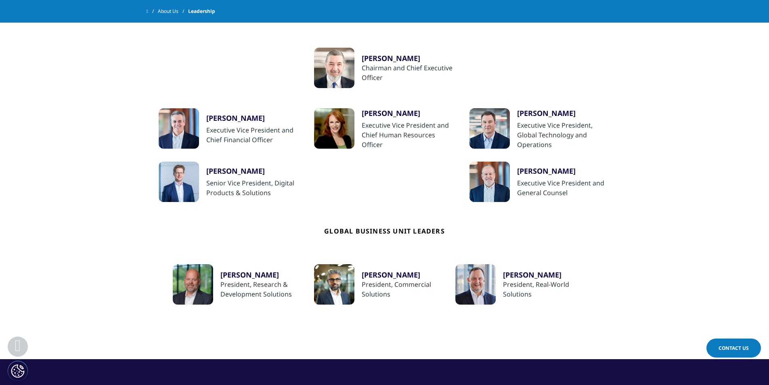
click at [48, 84] on section "Corporate Leaders Research & Development Leaders Regional Business Unit Leaders…" at bounding box center [384, 160] width 769 height 397
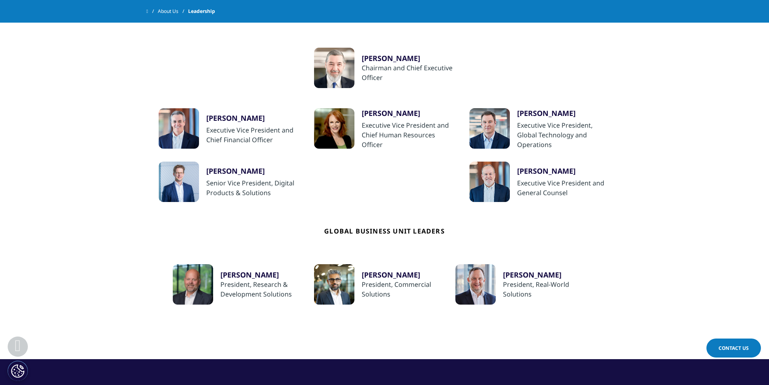
click at [48, 84] on section "Corporate Leaders Research & Development Leaders Regional Business Unit Leaders…" at bounding box center [384, 160] width 769 height 397
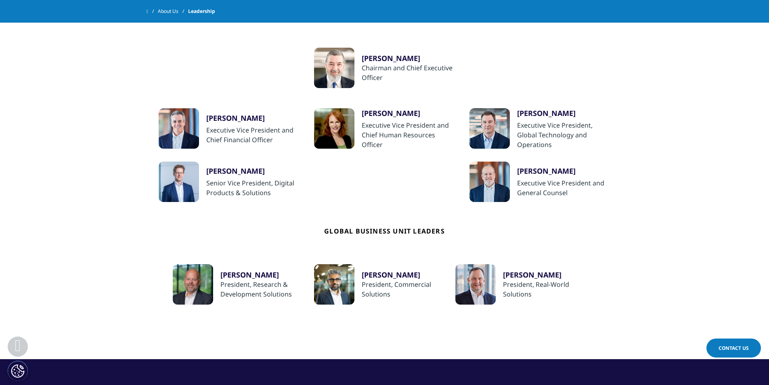
click at [48, 84] on section "Corporate Leaders Research & Development Leaders Regional Business Unit Leaders…" at bounding box center [384, 160] width 769 height 397
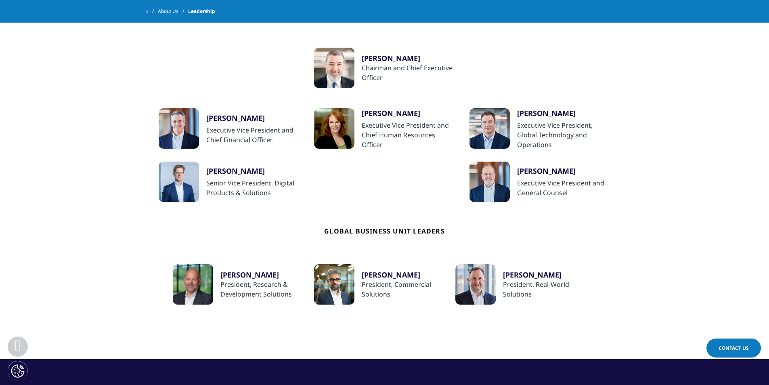
click at [48, 84] on section "Corporate Leaders Research & Development Leaders Regional Business Unit Leaders…" at bounding box center [384, 160] width 769 height 397
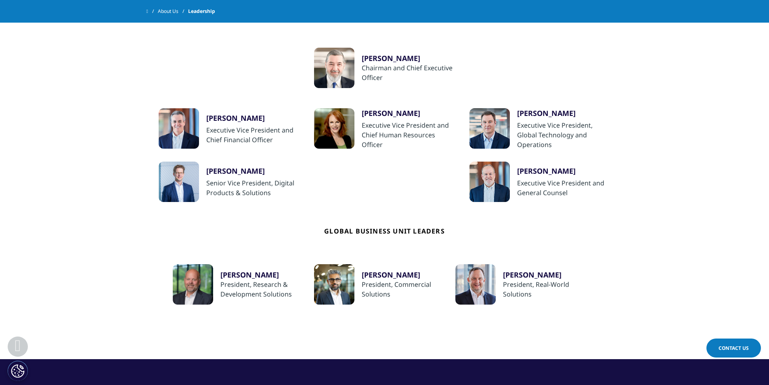
click at [48, 84] on section "Corporate Leaders Research & Development Leaders Regional Business Unit Leaders…" at bounding box center [384, 160] width 769 height 397
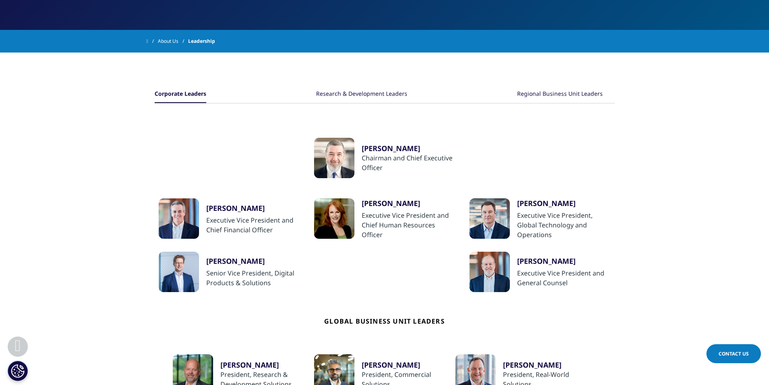
click at [48, 84] on section "Corporate Leaders Research & Development Leaders Regional Business Unit Leaders…" at bounding box center [384, 251] width 769 height 397
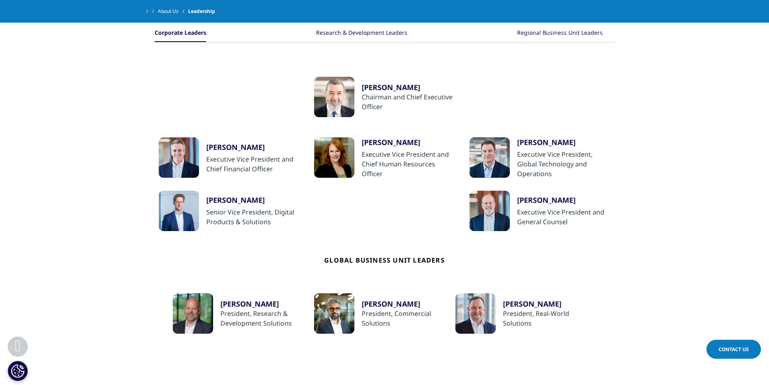
scroll to position [202, 0]
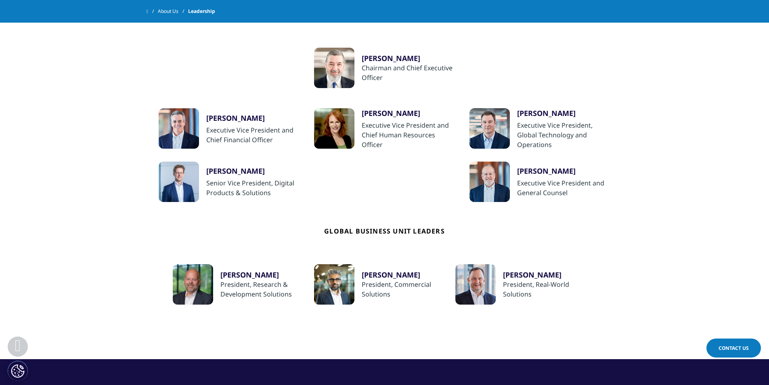
click at [48, 84] on section "Corporate Leaders Research & Development Leaders Regional Business Unit Leaders…" at bounding box center [384, 160] width 769 height 397
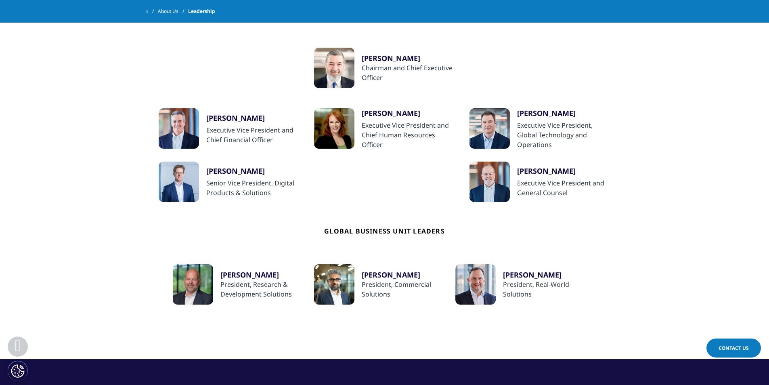
click at [48, 84] on section "Corporate Leaders Research & Development Leaders Regional Business Unit Leaders…" at bounding box center [384, 160] width 769 height 397
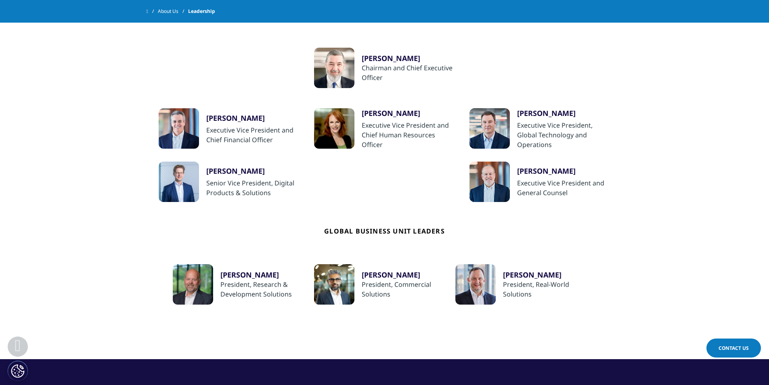
click at [48, 84] on section "Corporate Leaders Research & Development Leaders Regional Business Unit Leaders…" at bounding box center [384, 160] width 769 height 397
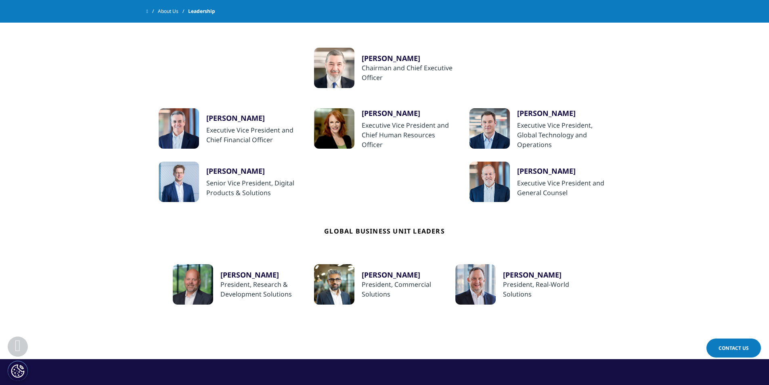
click at [48, 84] on section "Corporate Leaders Research & Development Leaders Regional Business Unit Leaders…" at bounding box center [384, 160] width 769 height 397
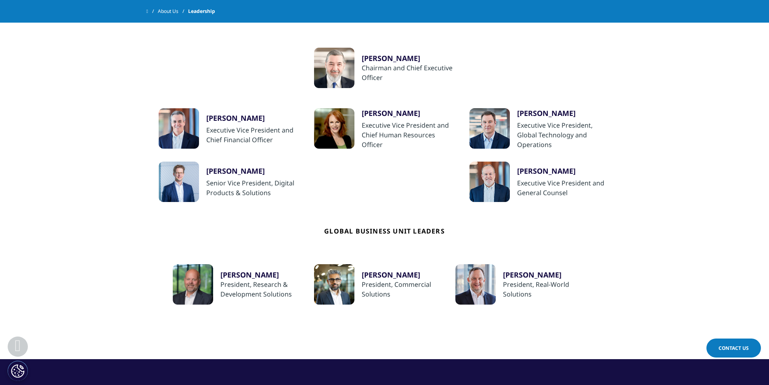
click at [48, 84] on section "Corporate Leaders Research & Development Leaders Regional Business Unit Leaders…" at bounding box center [384, 160] width 769 height 397
click at [64, 129] on section "Corporate Leaders Research & Development Leaders Regional Business Unit Leaders…" at bounding box center [384, 160] width 769 height 397
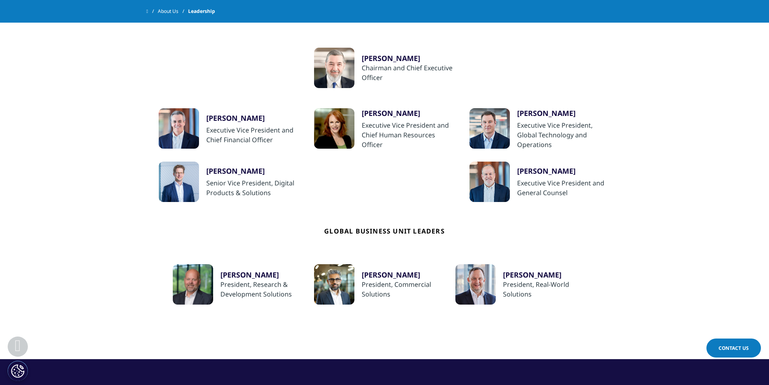
click at [64, 129] on section "Corporate Leaders Research & Development Leaders Regional Business Unit Leaders…" at bounding box center [384, 160] width 769 height 397
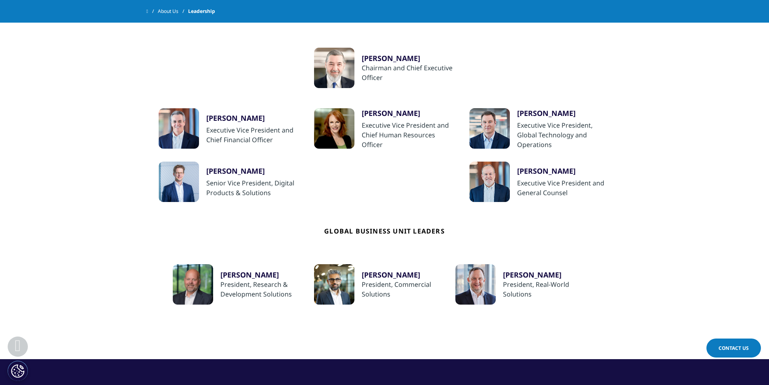
click at [64, 129] on section "Corporate Leaders Research & Development Leaders Regional Business Unit Leaders…" at bounding box center [384, 160] width 769 height 397
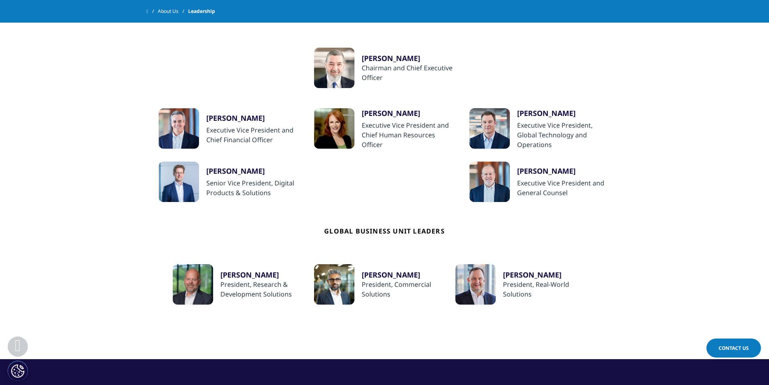
click at [64, 129] on section "Corporate Leaders Research & Development Leaders Regional Business Unit Leaders…" at bounding box center [384, 160] width 769 height 397
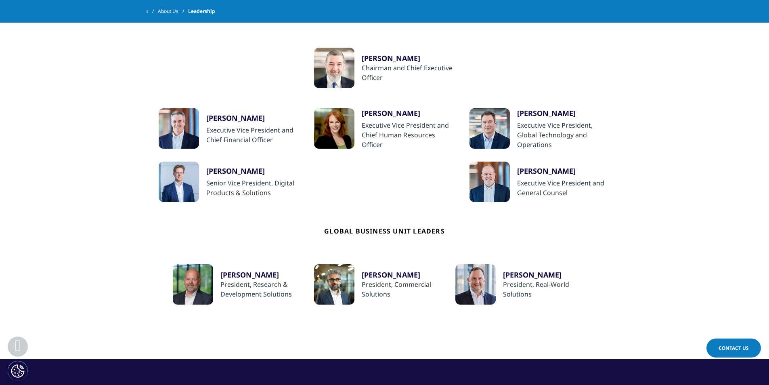
click at [64, 129] on section "Corporate Leaders Research & Development Leaders Regional Business Unit Leaders…" at bounding box center [384, 160] width 769 height 397
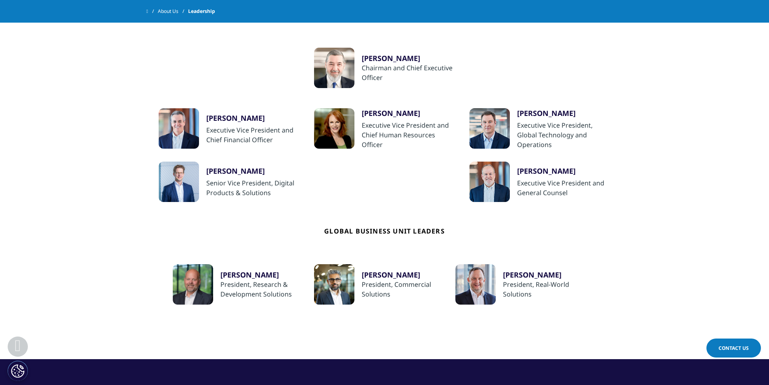
click at [64, 129] on section "Corporate Leaders Research & Development Leaders Regional Business Unit Leaders…" at bounding box center [384, 160] width 769 height 397
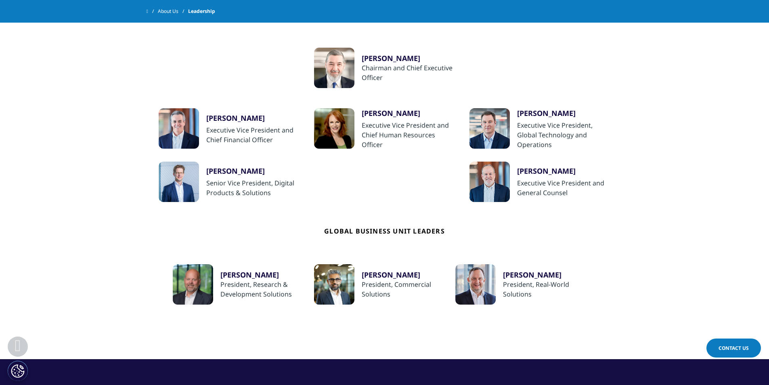
click at [64, 129] on section "Corporate Leaders Research & Development Leaders Regional Business Unit Leaders…" at bounding box center [384, 160] width 769 height 397
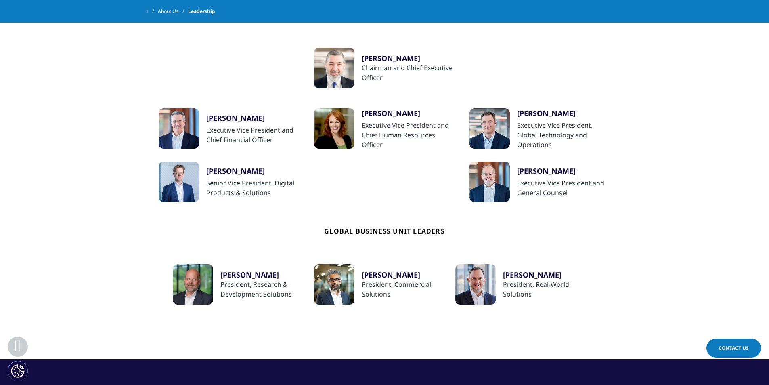
click at [64, 129] on section "Corporate Leaders Research & Development Leaders Regional Business Unit Leaders…" at bounding box center [384, 160] width 769 height 397
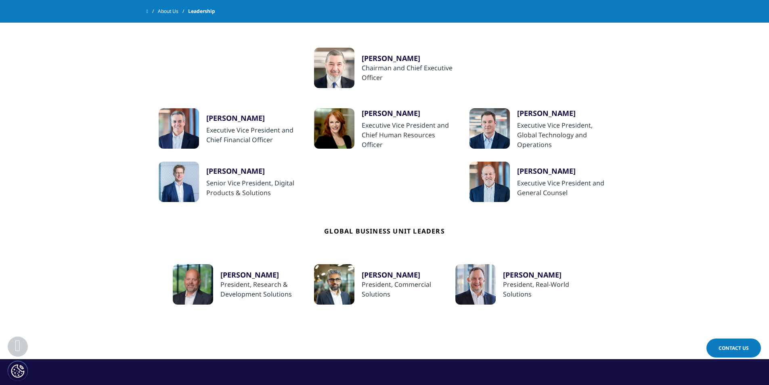
click at [64, 129] on section "Corporate Leaders Research & Development Leaders Regional Business Unit Leaders…" at bounding box center [384, 160] width 769 height 397
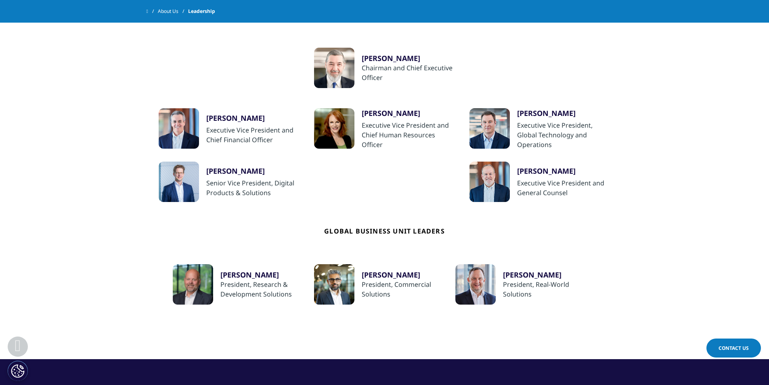
click at [64, 129] on section "Corporate Leaders Research & Development Leaders Regional Business Unit Leaders…" at bounding box center [384, 160] width 769 height 397
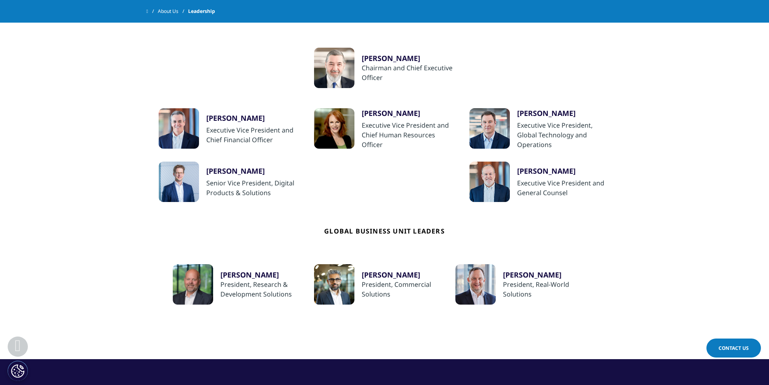
click at [64, 129] on section "Corporate Leaders Research & Development Leaders Regional Business Unit Leaders…" at bounding box center [384, 160] width 769 height 397
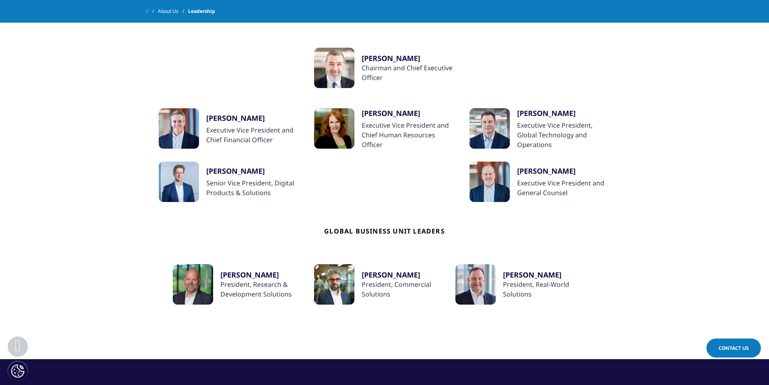
click at [64, 129] on section "Corporate Leaders Research & Development Leaders Regional Business Unit Leaders…" at bounding box center [384, 160] width 769 height 397
click at [91, 229] on section "Corporate Leaders Research & Development Leaders Regional Business Unit Leaders…" at bounding box center [384, 160] width 769 height 397
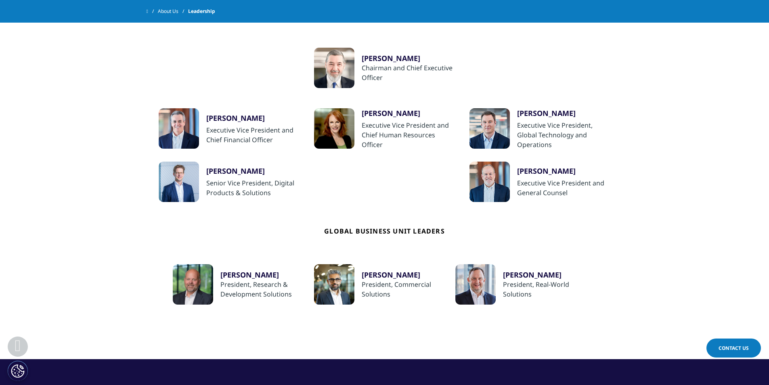
click at [91, 229] on section "Corporate Leaders Research & Development Leaders Regional Business Unit Leaders…" at bounding box center [384, 160] width 769 height 397
drag, startPoint x: 124, startPoint y: 291, endPoint x: 166, endPoint y: 303, distance: 43.4
click at [125, 291] on section "Corporate Leaders Research & Development Leaders Regional Business Unit Leaders…" at bounding box center [384, 160] width 769 height 397
click at [74, 149] on section "Corporate Leaders Research & Development Leaders Regional Business Unit Leaders…" at bounding box center [384, 160] width 769 height 397
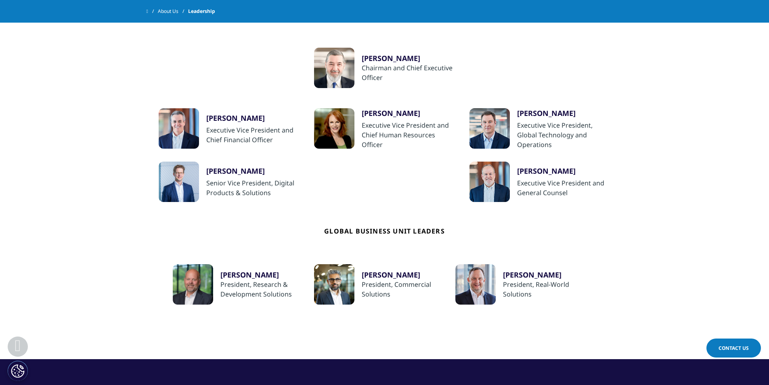
click at [74, 149] on section "Corporate Leaders Research & Development Leaders Regional Business Unit Leaders…" at bounding box center [384, 160] width 769 height 397
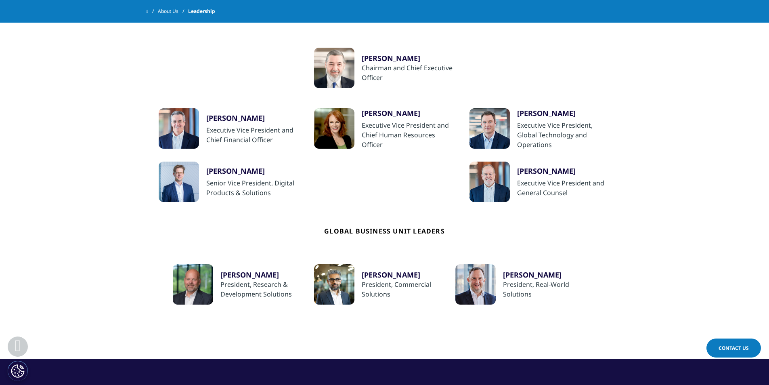
click at [74, 149] on section "Corporate Leaders Research & Development Leaders Regional Business Unit Leaders…" at bounding box center [384, 160] width 769 height 397
drag, startPoint x: 74, startPoint y: 149, endPoint x: 74, endPoint y: 154, distance: 4.8
click at [74, 154] on section "Corporate Leaders Research & Development Leaders Regional Business Unit Leaders…" at bounding box center [384, 160] width 769 height 397
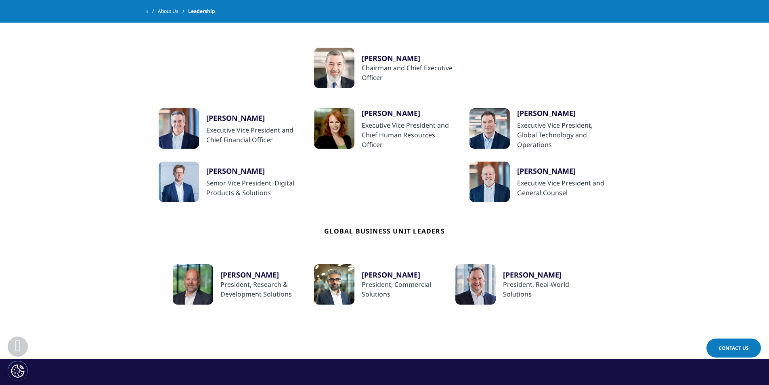
click at [74, 154] on section "Corporate Leaders Research & Development Leaders Regional Business Unit Leaders…" at bounding box center [384, 160] width 769 height 397
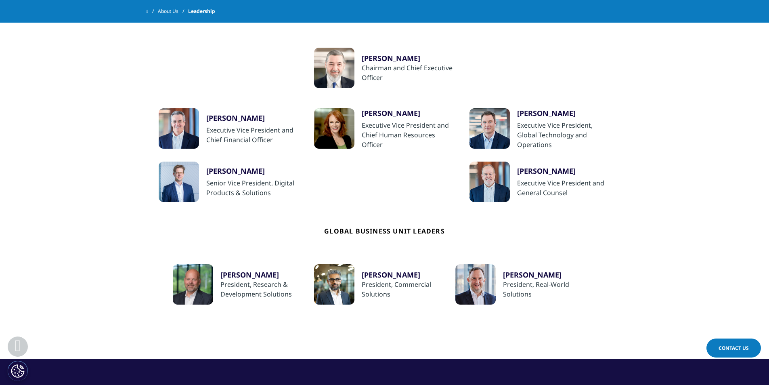
click at [74, 154] on section "Corporate Leaders Research & Development Leaders Regional Business Unit Leaders…" at bounding box center [384, 160] width 769 height 397
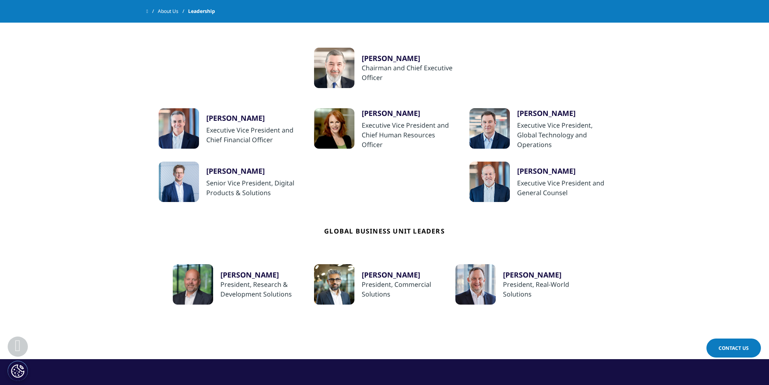
click at [74, 154] on section "Corporate Leaders Research & Development Leaders Regional Business Unit Leaders…" at bounding box center [384, 160] width 769 height 397
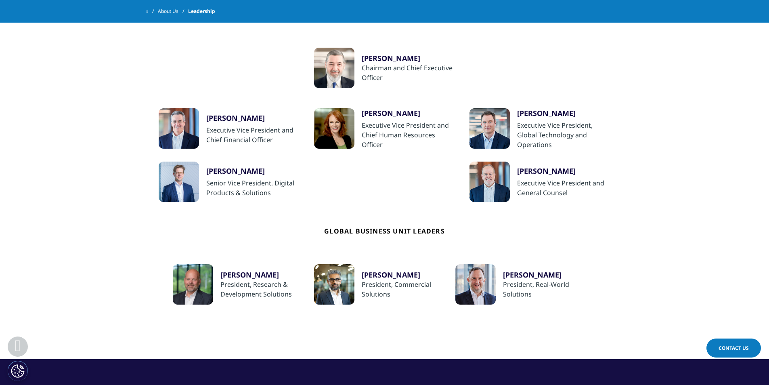
click at [74, 154] on section "Corporate Leaders Research & Development Leaders Regional Business Unit Leaders…" at bounding box center [384, 160] width 769 height 397
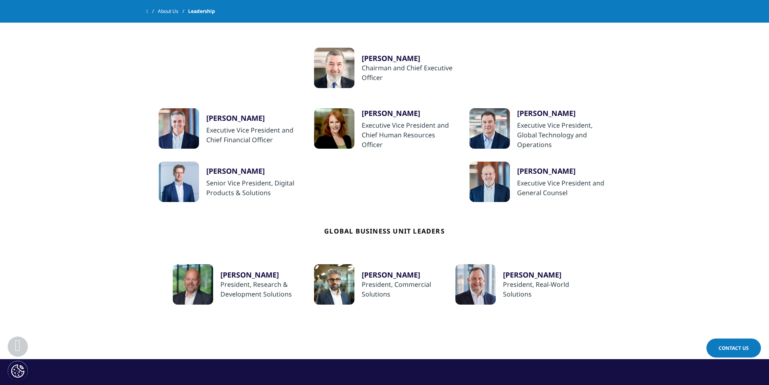
click at [74, 154] on section "Corporate Leaders Research & Development Leaders Regional Business Unit Leaders…" at bounding box center [384, 160] width 769 height 397
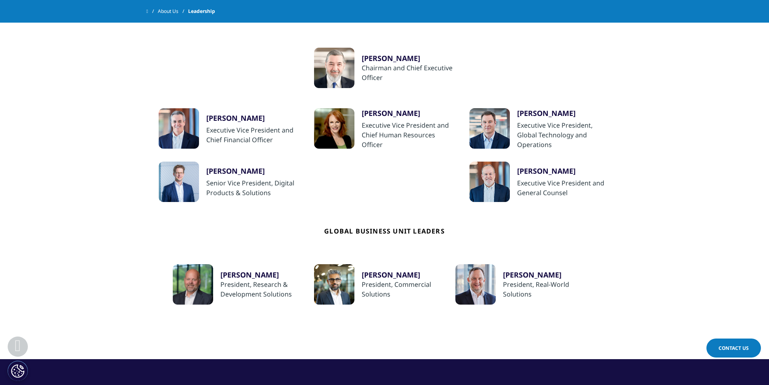
click at [74, 154] on section "Corporate Leaders Research & Development Leaders Regional Business Unit Leaders…" at bounding box center [384, 160] width 769 height 397
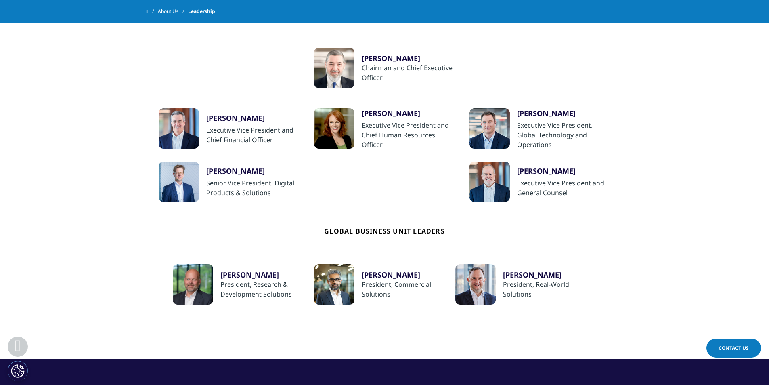
click at [74, 154] on section "Corporate Leaders Research & Development Leaders Regional Business Unit Leaders…" at bounding box center [384, 160] width 769 height 397
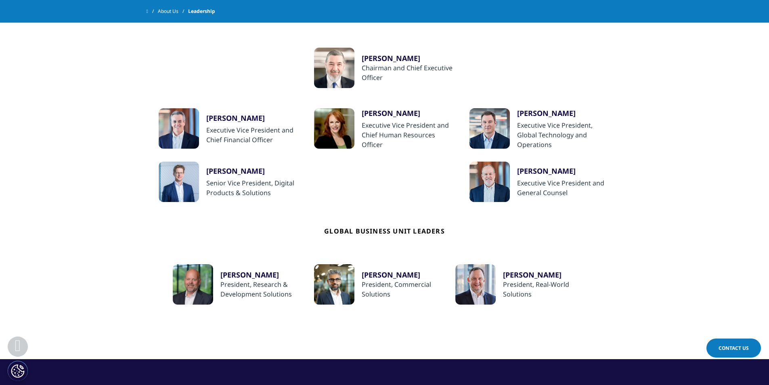
click at [74, 154] on section "Corporate Leaders Research & Development Leaders Regional Business Unit Leaders…" at bounding box center [384, 160] width 769 height 397
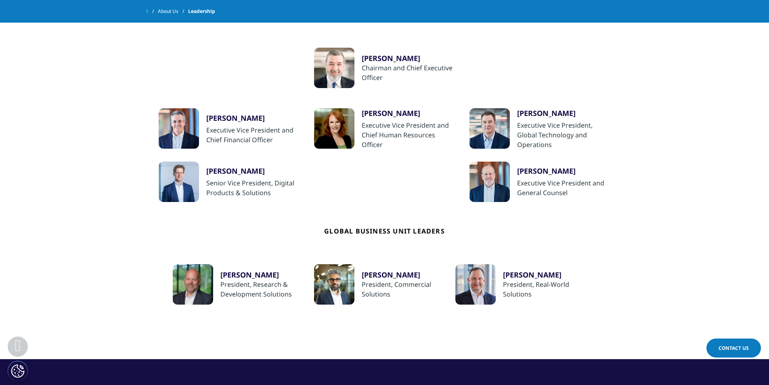
click at [74, 154] on section "Corporate Leaders Research & Development Leaders Regional Business Unit Leaders…" at bounding box center [384, 160] width 769 height 397
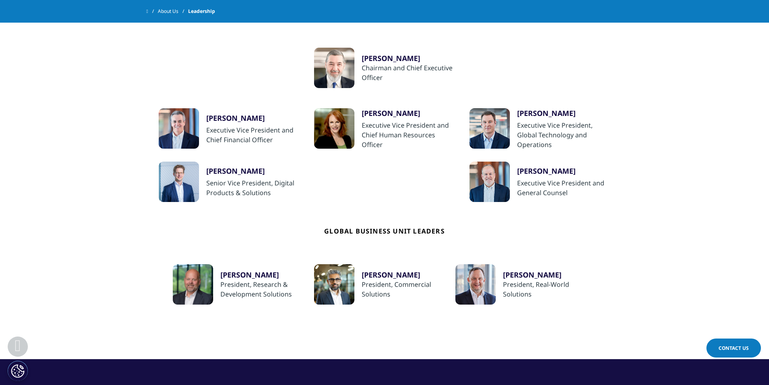
click at [74, 154] on section "Corporate Leaders Research & Development Leaders Regional Business Unit Leaders…" at bounding box center [384, 160] width 769 height 397
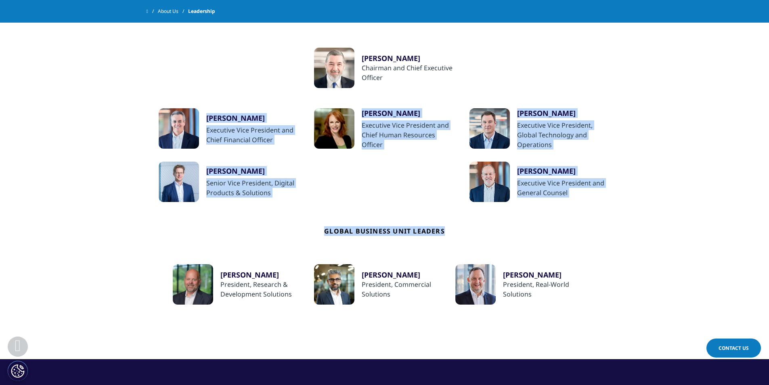
drag, startPoint x: 74, startPoint y: 154, endPoint x: 132, endPoint y: 220, distance: 87.9
click at [132, 220] on section "Corporate Leaders Research & Development Leaders Regional Business Unit Leaders…" at bounding box center [384, 160] width 769 height 397
click at [115, 186] on section "Corporate Leaders Research & Development Leaders Regional Business Unit Leaders…" at bounding box center [384, 160] width 769 height 397
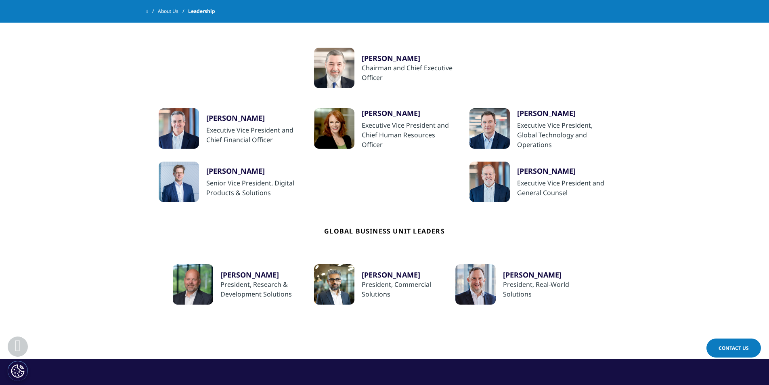
click at [115, 186] on section "Corporate Leaders Research & Development Leaders Regional Business Unit Leaders…" at bounding box center [384, 160] width 769 height 397
click at [68, 176] on section "Corporate Leaders Research & Development Leaders Regional Business Unit Leaders…" at bounding box center [384, 160] width 769 height 397
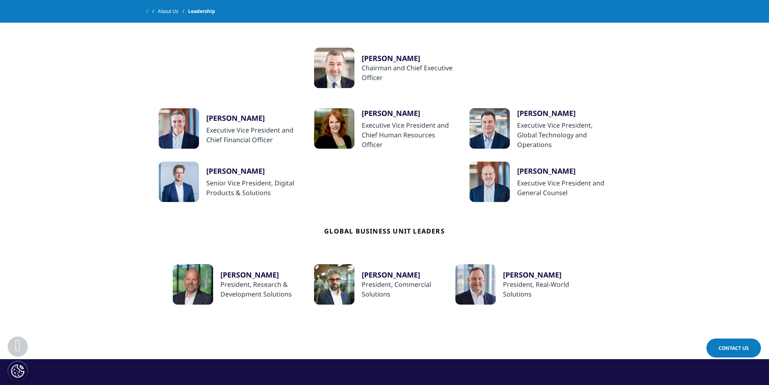
click at [67, 162] on section "Corporate Leaders Research & Development Leaders Regional Business Unit Leaders…" at bounding box center [384, 160] width 769 height 397
click at [69, 167] on section "Corporate Leaders Research & Development Leaders Regional Business Unit Leaders…" at bounding box center [384, 160] width 769 height 397
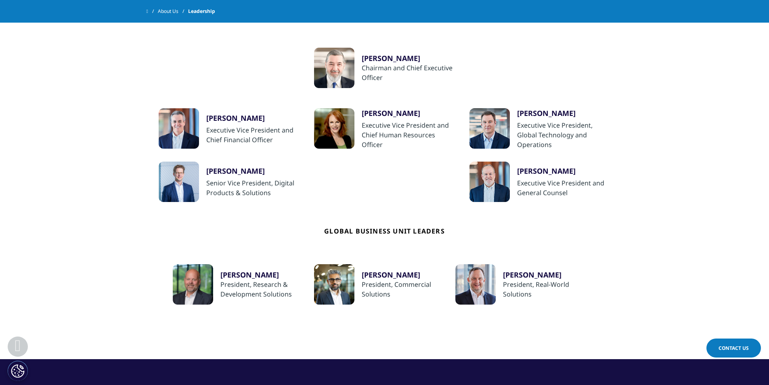
click at [69, 167] on section "Corporate Leaders Research & Development Leaders Regional Business Unit Leaders…" at bounding box center [384, 160] width 769 height 397
click at [92, 184] on section "Corporate Leaders Research & Development Leaders Regional Business Unit Leaders…" at bounding box center [384, 160] width 769 height 397
click at [80, 183] on section "Corporate Leaders Research & Development Leaders Regional Business Unit Leaders…" at bounding box center [384, 160] width 769 height 397
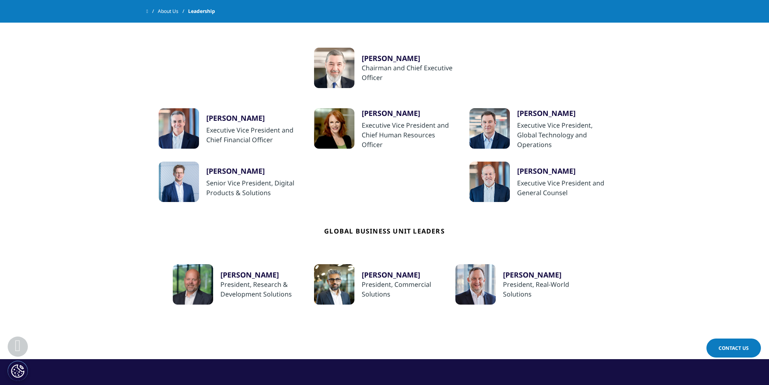
click at [80, 183] on section "Corporate Leaders Research & Development Leaders Regional Business Unit Leaders…" at bounding box center [384, 160] width 769 height 397
click at [95, 210] on section "Corporate Leaders Research & Development Leaders Regional Business Unit Leaders…" at bounding box center [384, 160] width 769 height 397
click at [92, 218] on section "Corporate Leaders Research & Development Leaders Regional Business Unit Leaders…" at bounding box center [384, 160] width 769 height 397
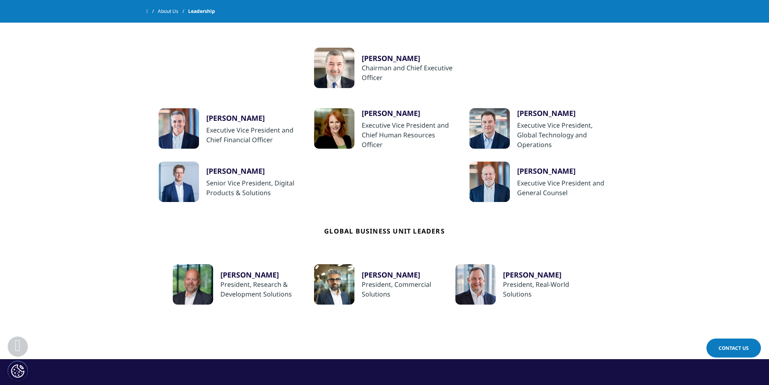
click at [92, 218] on section "Corporate Leaders Research & Development Leaders Regional Business Unit Leaders…" at bounding box center [384, 160] width 769 height 397
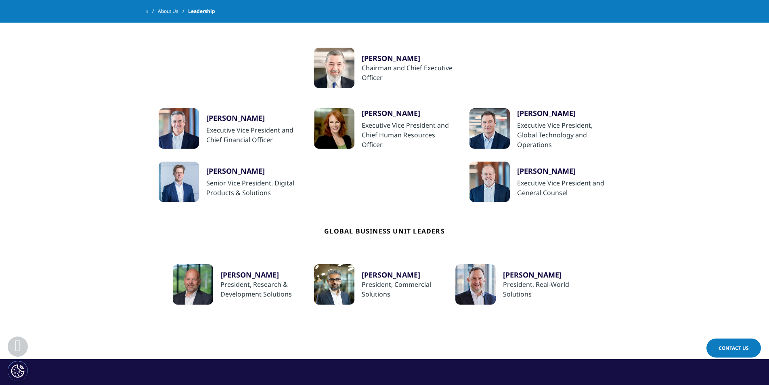
click at [92, 218] on section "Corporate Leaders Research & Development Leaders Regional Business Unit Leaders…" at bounding box center [384, 160] width 769 height 397
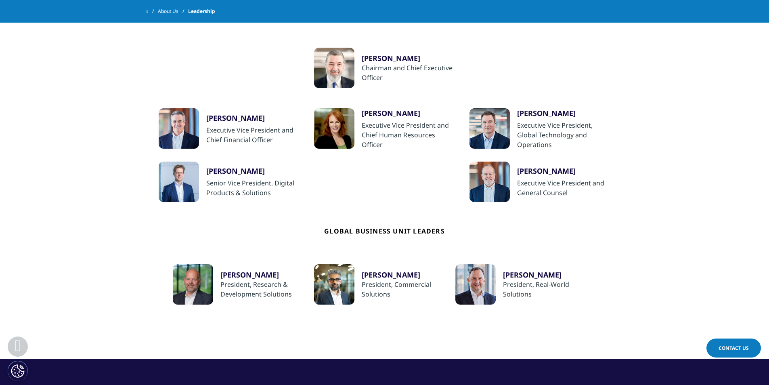
click at [92, 218] on section "Corporate Leaders Research & Development Leaders Regional Business Unit Leaders…" at bounding box center [384, 160] width 769 height 397
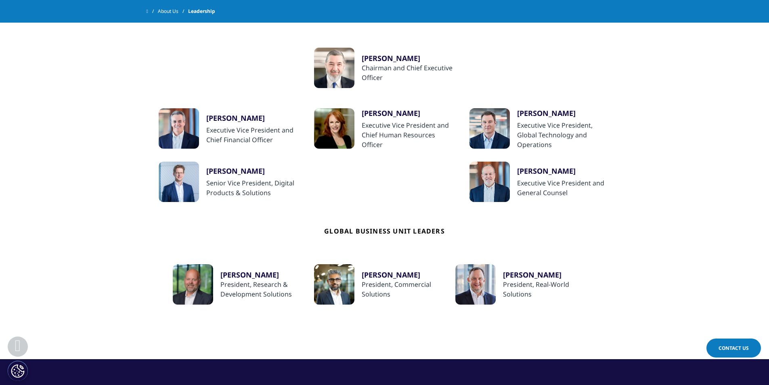
click at [92, 218] on section "Corporate Leaders Research & Development Leaders Regional Business Unit Leaders…" at bounding box center [384, 160] width 769 height 397
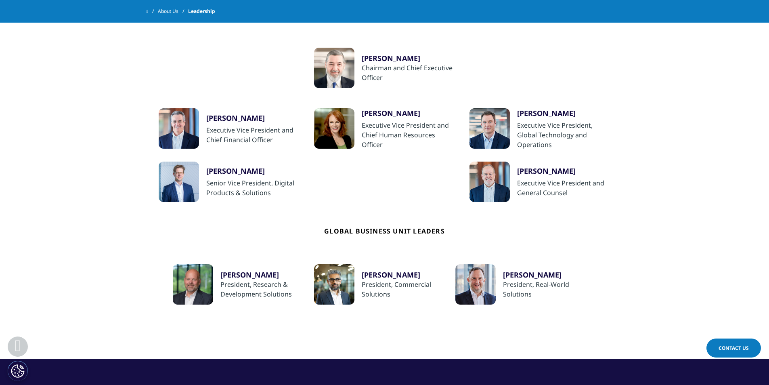
click at [92, 218] on section "Corporate Leaders Research & Development Leaders Regional Business Unit Leaders…" at bounding box center [384, 160] width 769 height 397
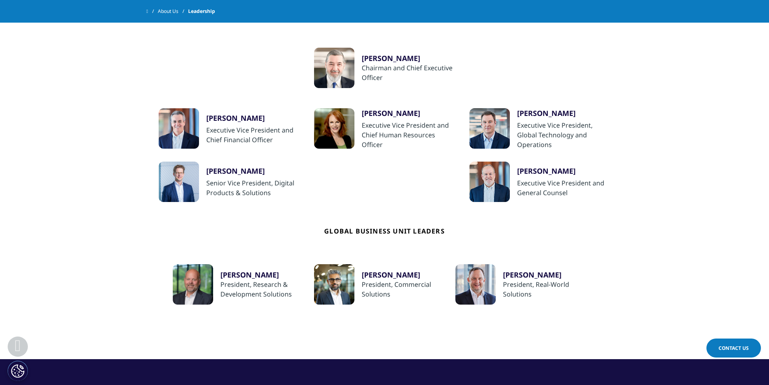
click at [92, 218] on section "Corporate Leaders Research & Development Leaders Regional Business Unit Leaders…" at bounding box center [384, 160] width 769 height 397
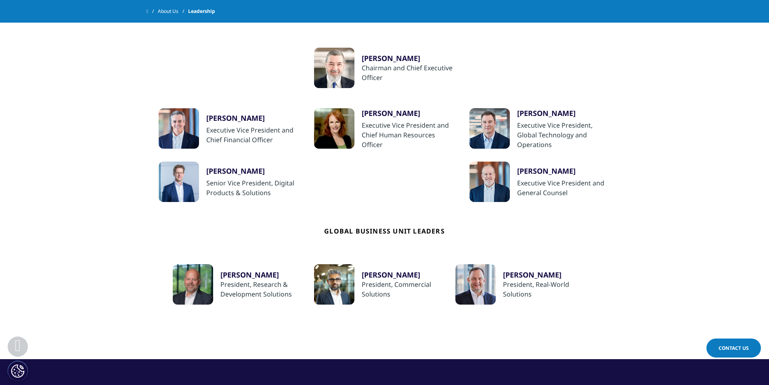
click at [92, 218] on section "Corporate Leaders Research & Development Leaders Regional Business Unit Leaders…" at bounding box center [384, 160] width 769 height 397
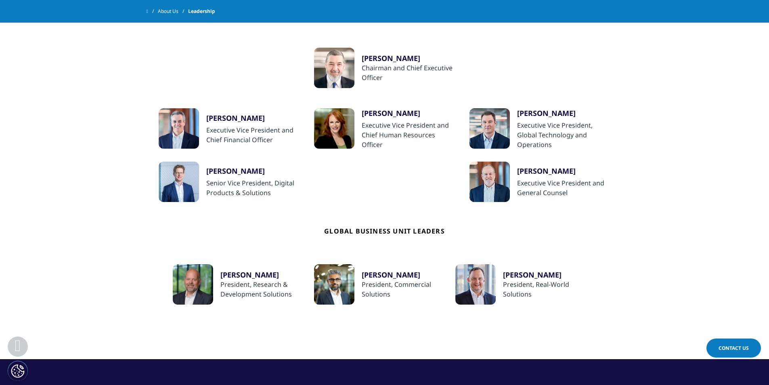
click at [92, 218] on section "Corporate Leaders Research & Development Leaders Regional Business Unit Leaders…" at bounding box center [384, 160] width 769 height 397
click at [99, 237] on section "Corporate Leaders Research & Development Leaders Regional Business Unit Leaders…" at bounding box center [384, 160] width 769 height 397
click at [97, 237] on section "Corporate Leaders Research & Development Leaders Regional Business Unit Leaders…" at bounding box center [384, 160] width 769 height 397
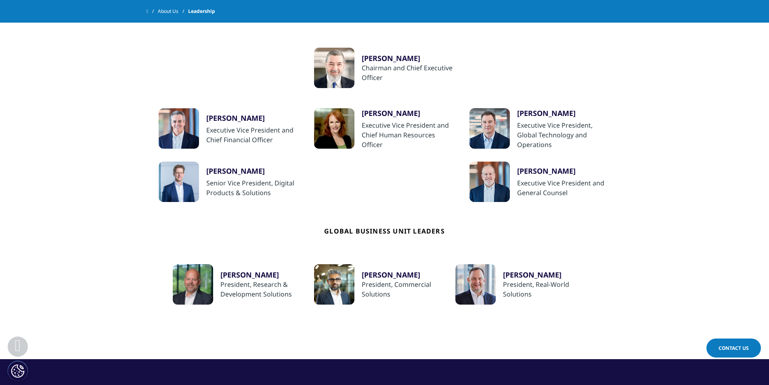
click at [97, 237] on section "Corporate Leaders Research & Development Leaders Regional Business Unit Leaders…" at bounding box center [384, 160] width 769 height 397
click at [69, 236] on section "Corporate Leaders Research & Development Leaders Regional Business Unit Leaders…" at bounding box center [384, 160] width 769 height 397
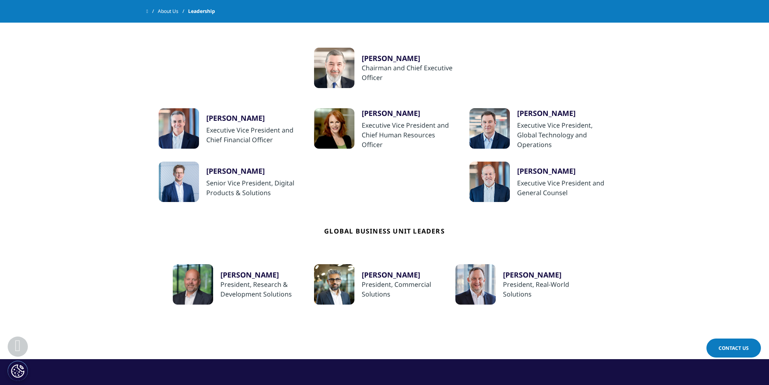
click at [69, 236] on section "Corporate Leaders Research & Development Leaders Regional Business Unit Leaders…" at bounding box center [384, 160] width 769 height 397
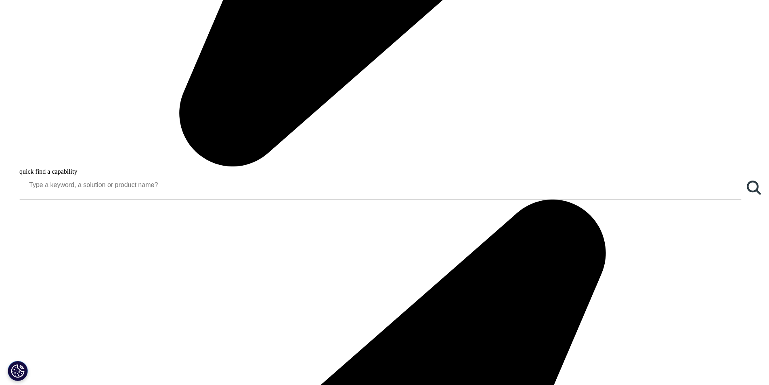
scroll to position [942, 0]
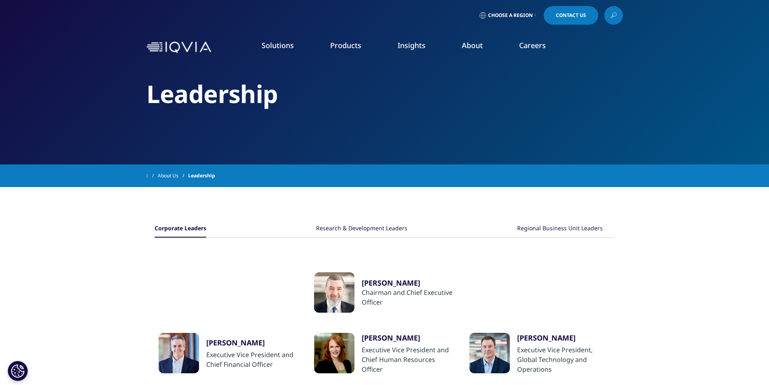
click at [223, 209] on div "Corporate Leaders Research & Development Leaders Regional Business Unit Leaders…" at bounding box center [385, 385] width 460 height 397
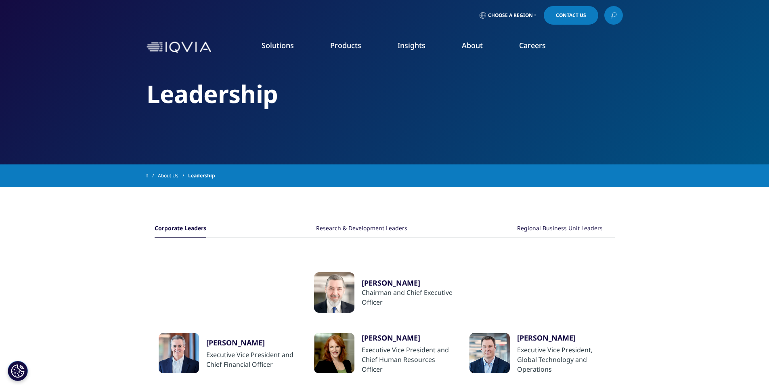
click at [223, 209] on div "Corporate Leaders Research & Development Leaders Regional Business Unit Leaders…" at bounding box center [385, 385] width 460 height 397
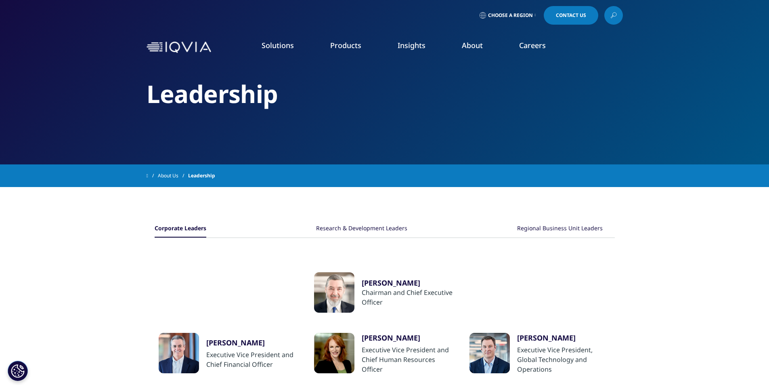
click at [223, 209] on div "Corporate Leaders Research & Development Leaders Regional Business Unit Leaders…" at bounding box center [385, 385] width 460 height 397
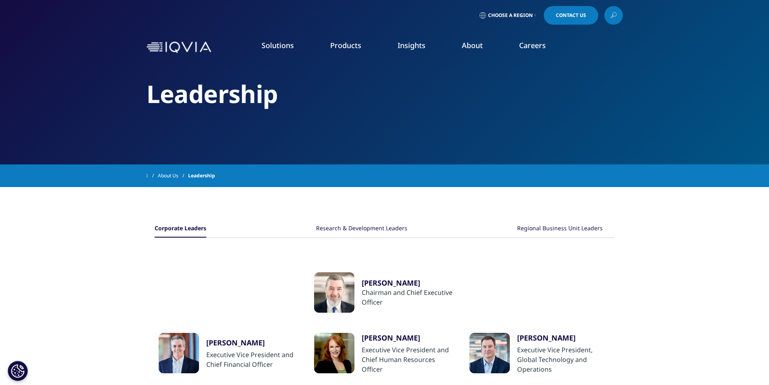
click at [223, 209] on div "Corporate Leaders Research & Development Leaders Regional Business Unit Leaders…" at bounding box center [385, 385] width 460 height 397
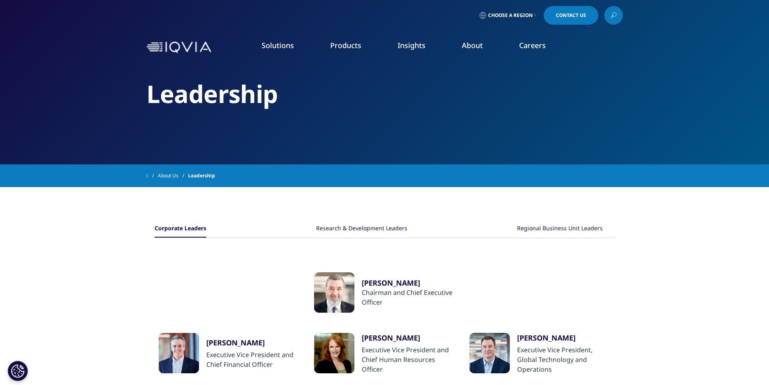
click at [223, 209] on div "Corporate Leaders Research & Development Leaders Regional Business Unit Leaders…" at bounding box center [385, 385] width 460 height 397
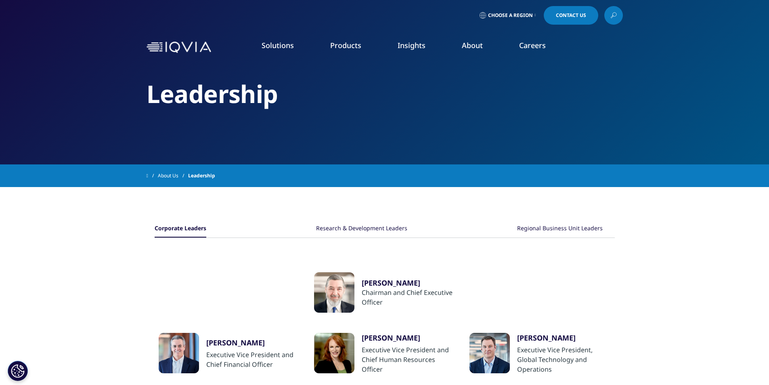
click at [223, 209] on div "Corporate Leaders Research & Development Leaders Regional Business Unit Leaders…" at bounding box center [385, 385] width 460 height 397
click at [85, 278] on section "Corporate Leaders Research & Development Leaders Regional Business Unit Leaders…" at bounding box center [384, 385] width 769 height 397
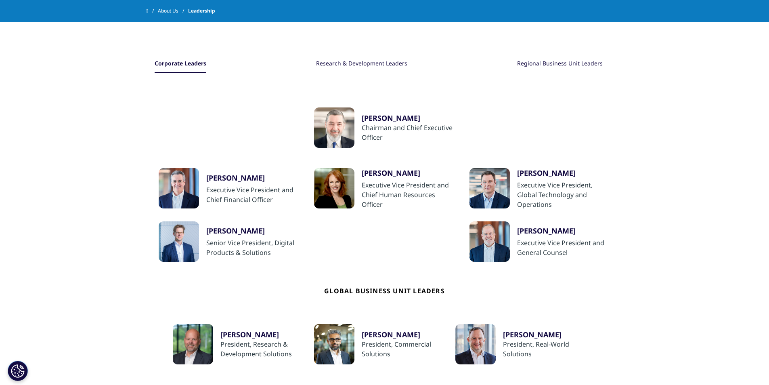
scroll to position [202, 0]
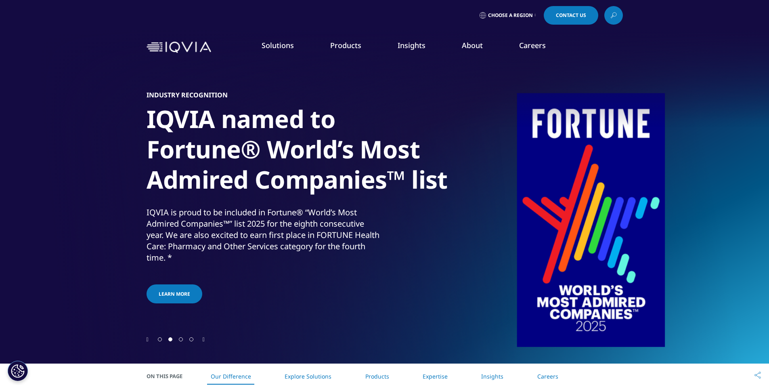
click at [241, 111] on link "Our Story" at bounding box center [310, 108] width 184 height 9
